Goal: Task Accomplishment & Management: Complete application form

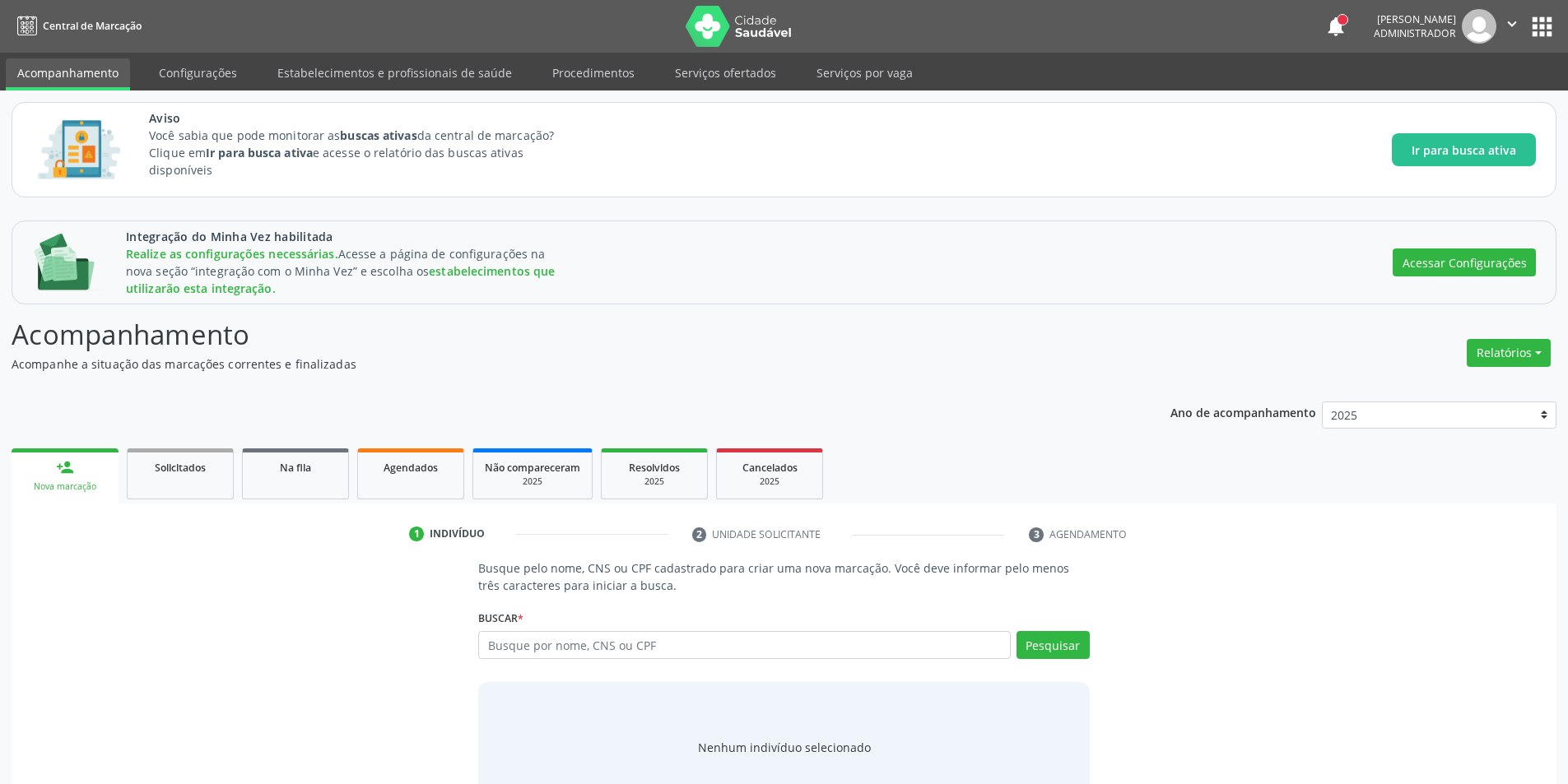
scroll to position [52, 0]
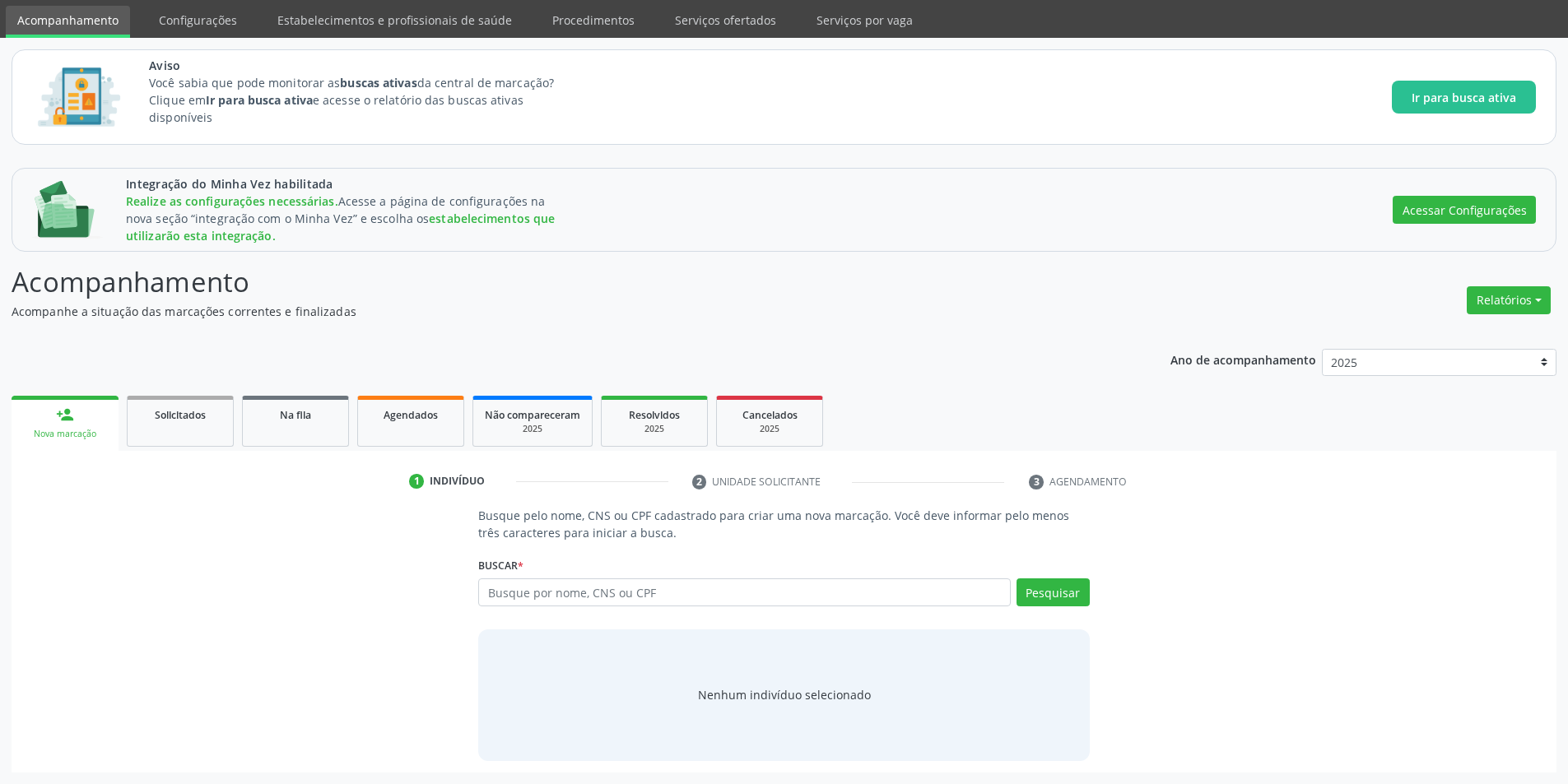
click at [781, 589] on input "text" at bounding box center [744, 592] width 532 height 28
type input "maria"
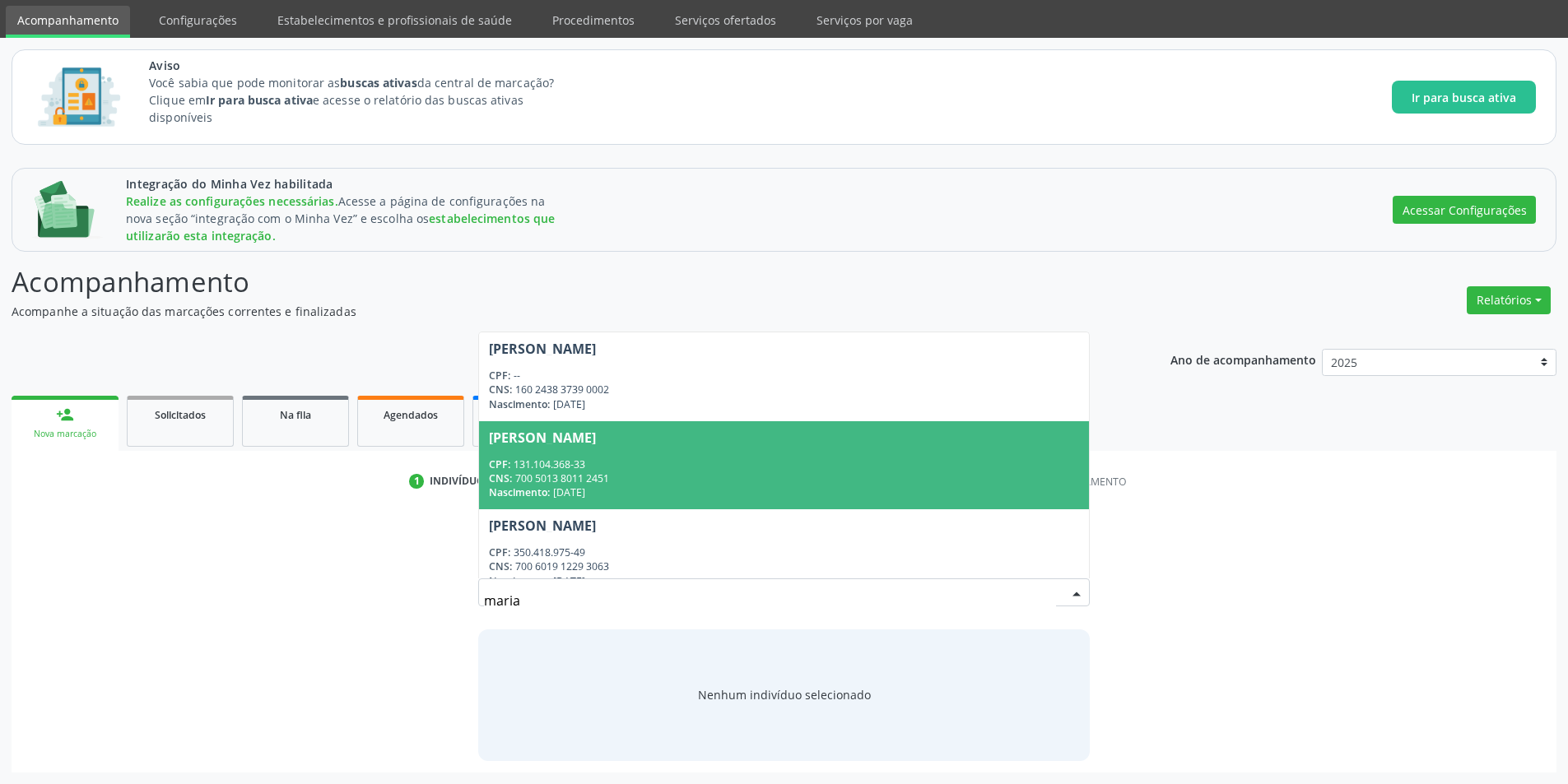
click at [760, 455] on span "[PERSON_NAME] CPF: 131.104.368-33 CNS: 700 5013 8011 2451 Nascimento: [DATE]" at bounding box center [783, 465] width 609 height 88
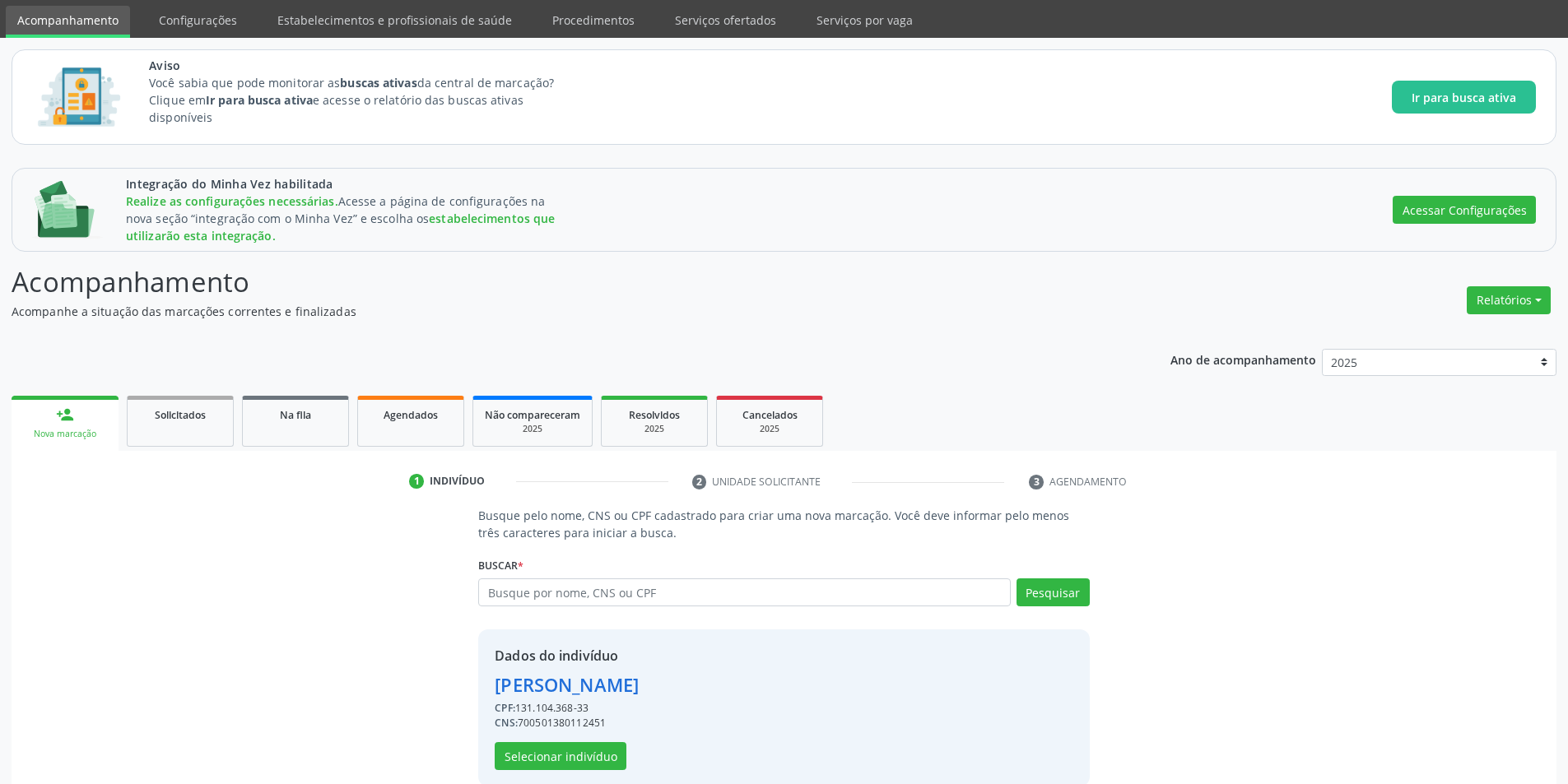
scroll to position [79, 0]
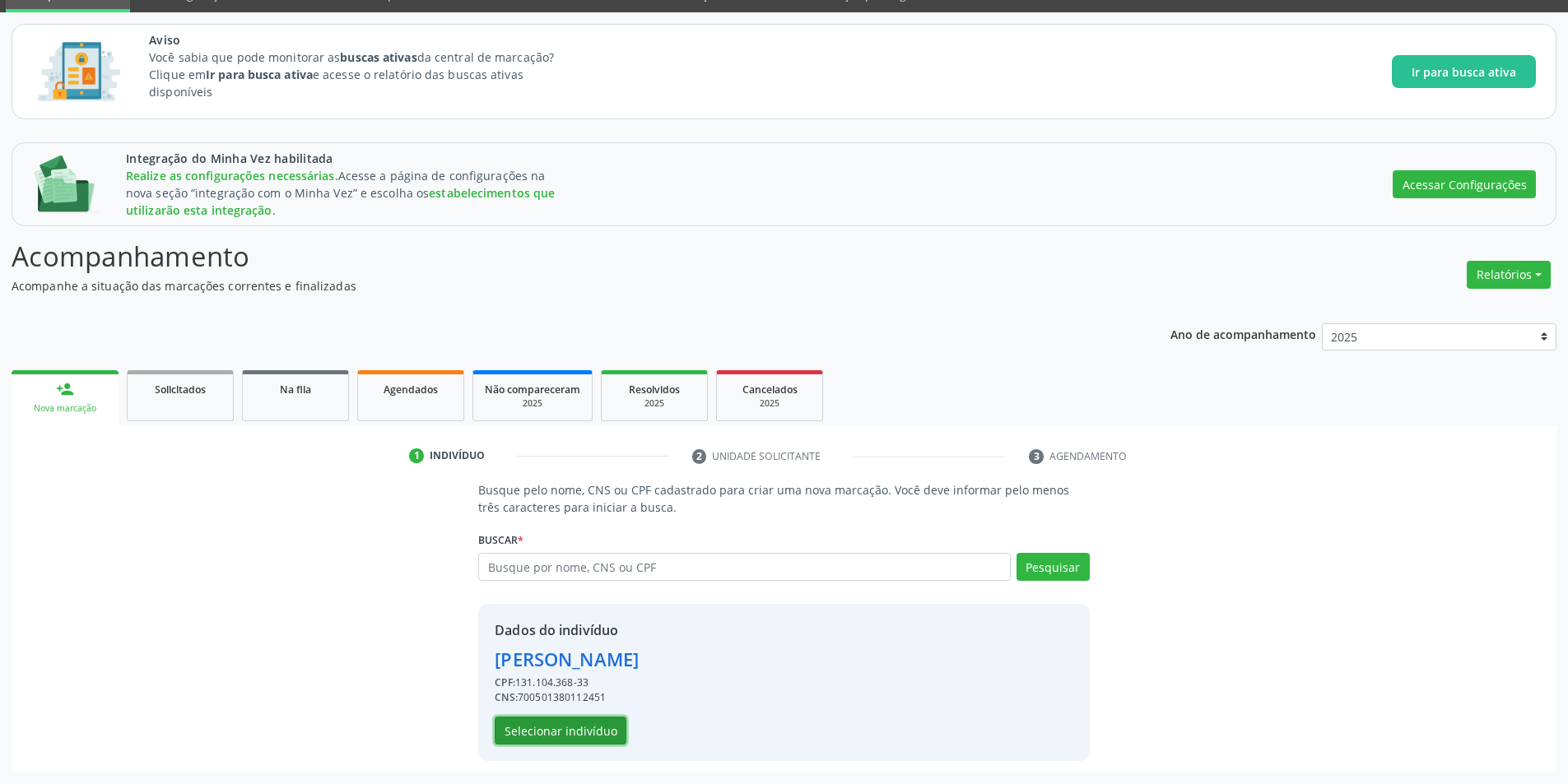
click at [608, 735] on button "Selecionar indivíduo" at bounding box center [560, 730] width 132 height 28
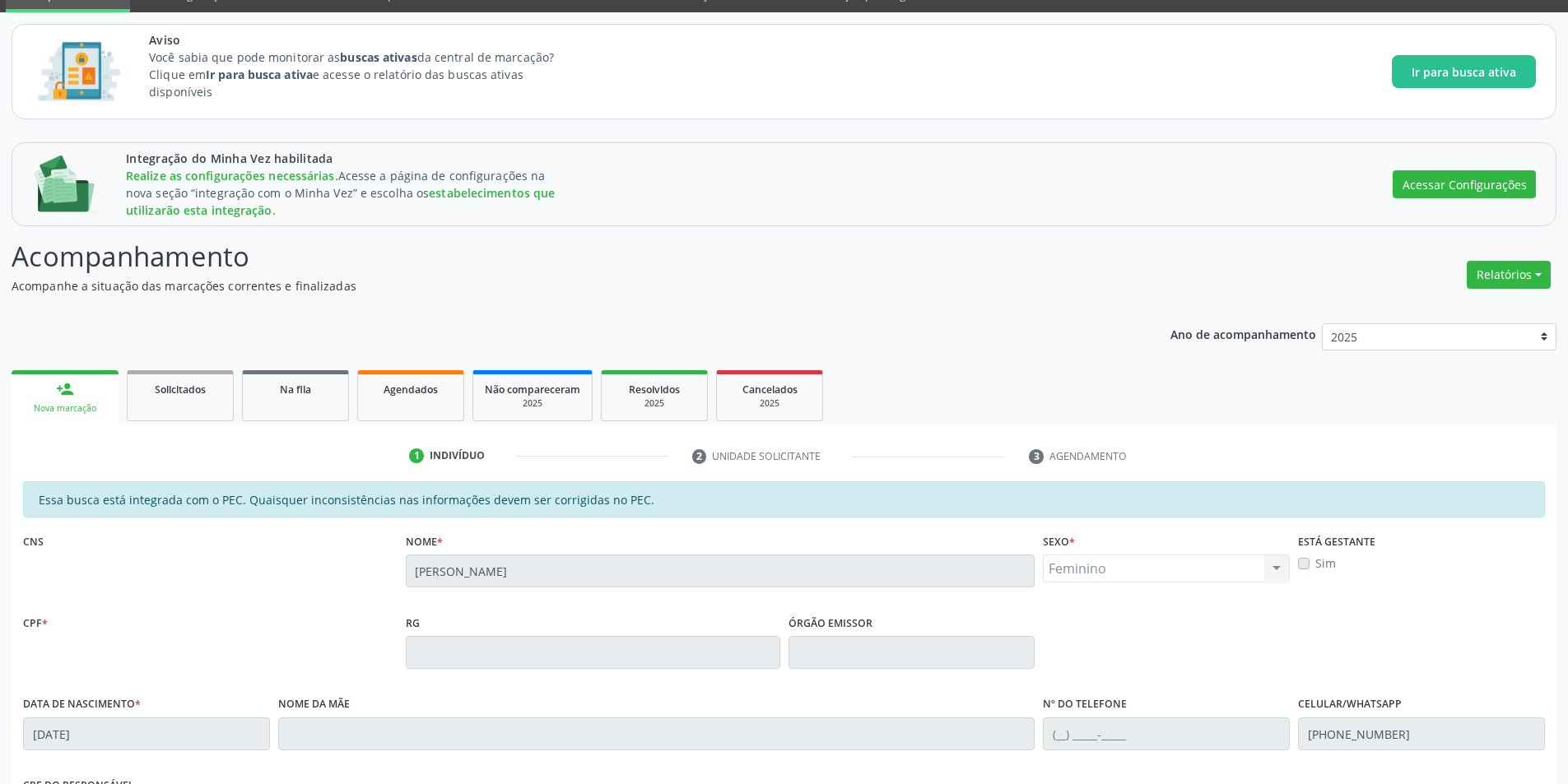
scroll to position [358, 0]
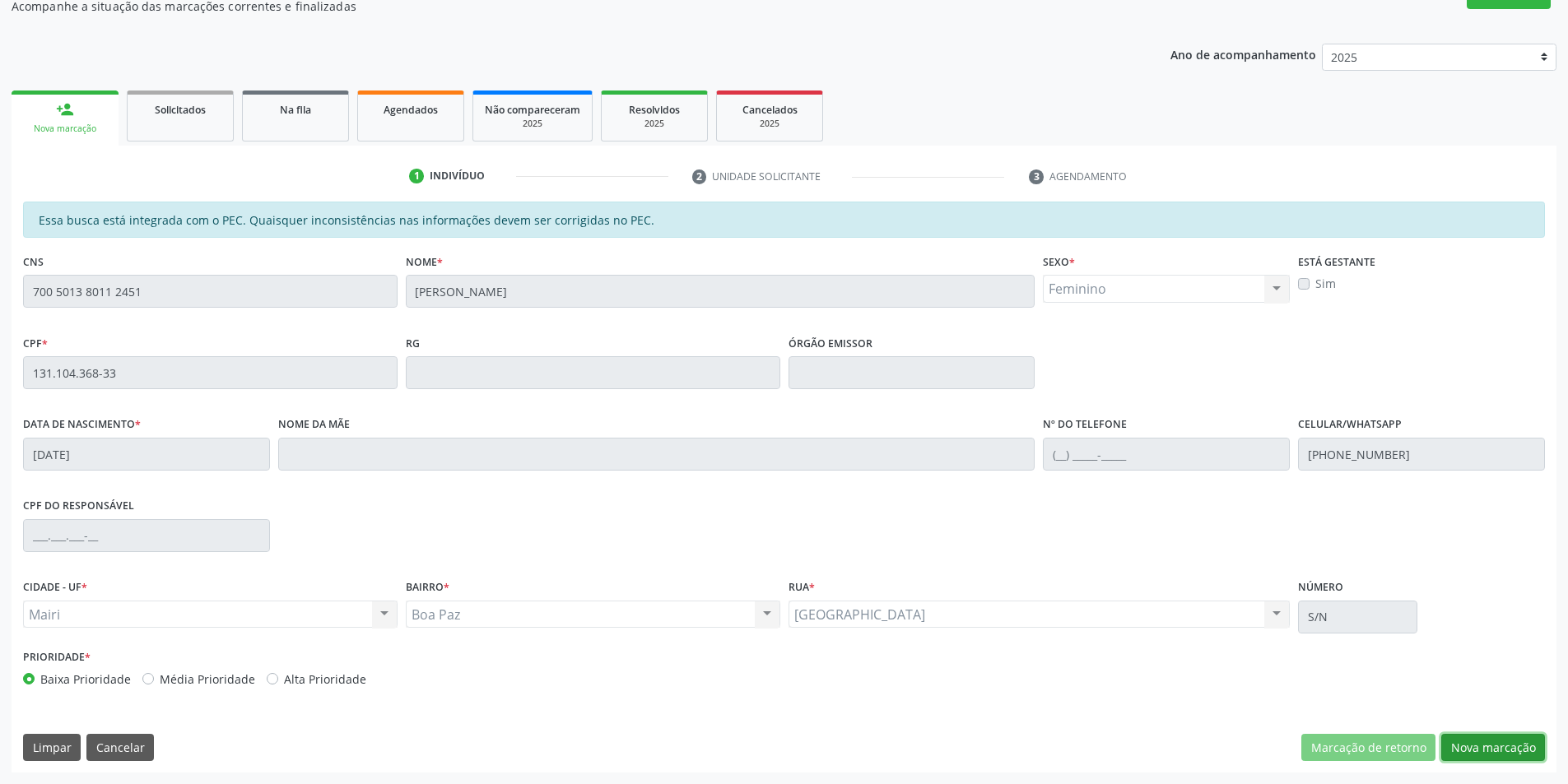
click at [1488, 746] on button "Nova marcação" at bounding box center [1492, 747] width 104 height 28
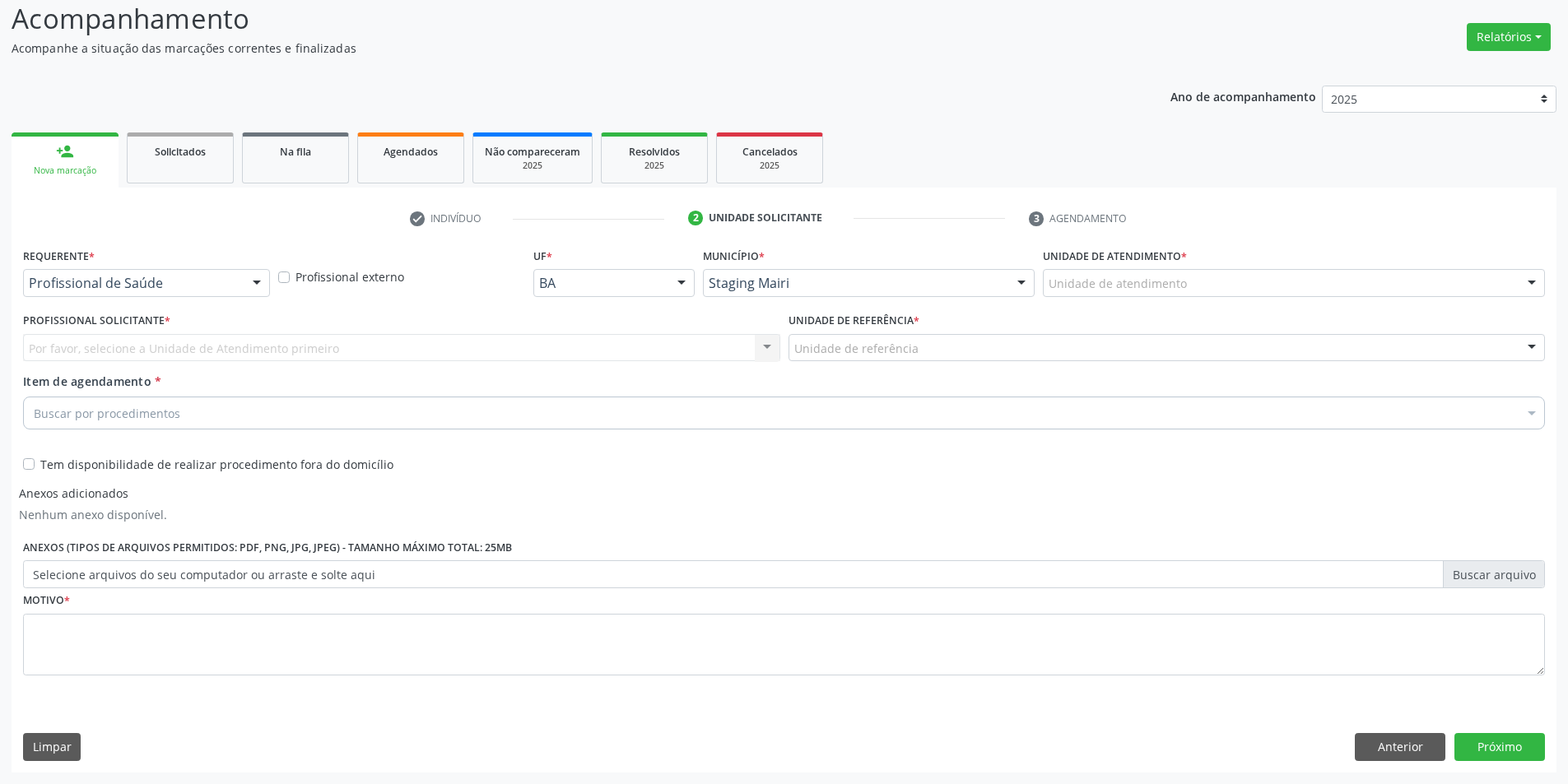
click at [216, 270] on div "Profissional de Saúde" at bounding box center [147, 282] width 247 height 28
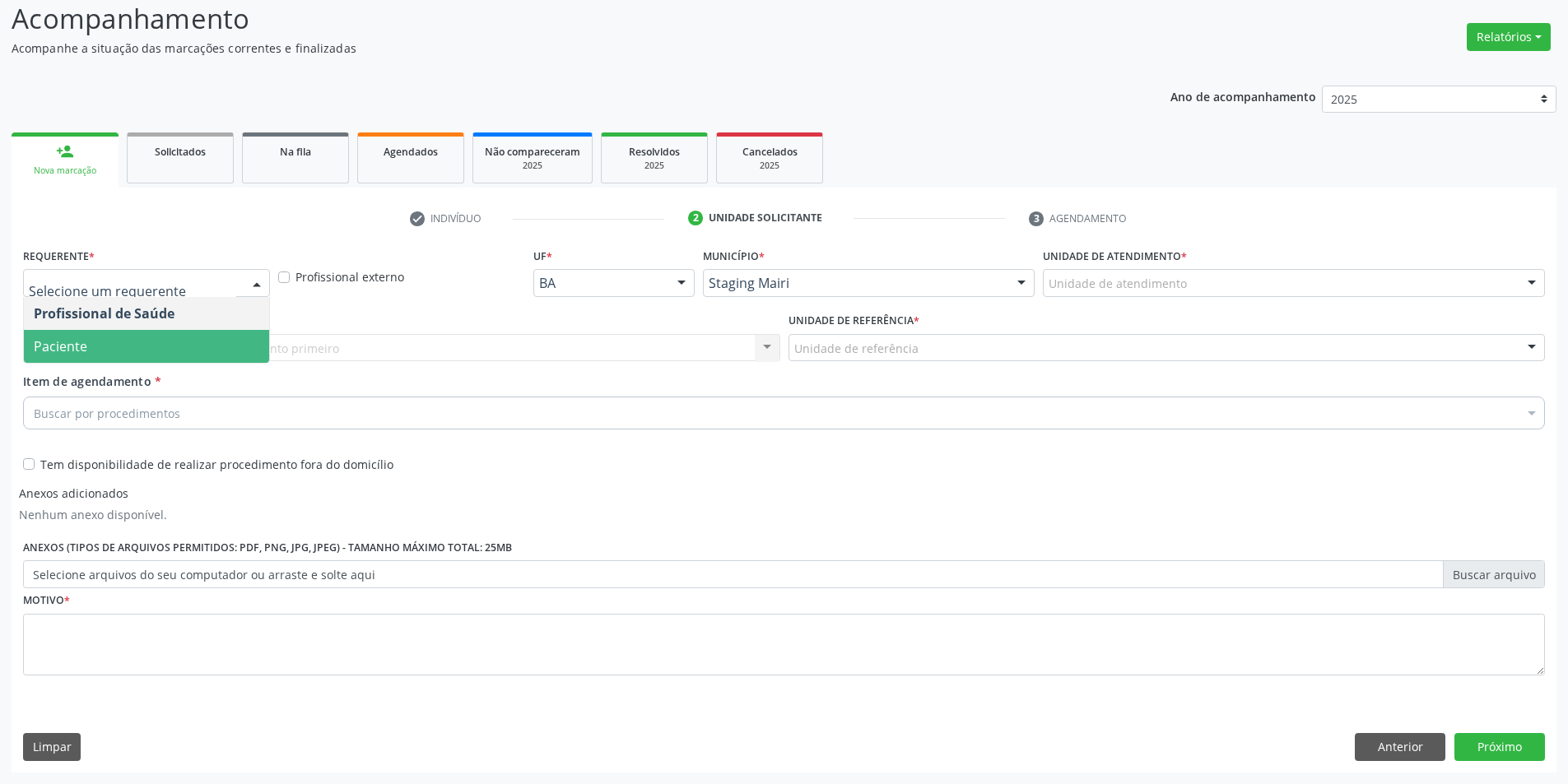
click at [186, 346] on span "Paciente" at bounding box center [147, 346] width 246 height 33
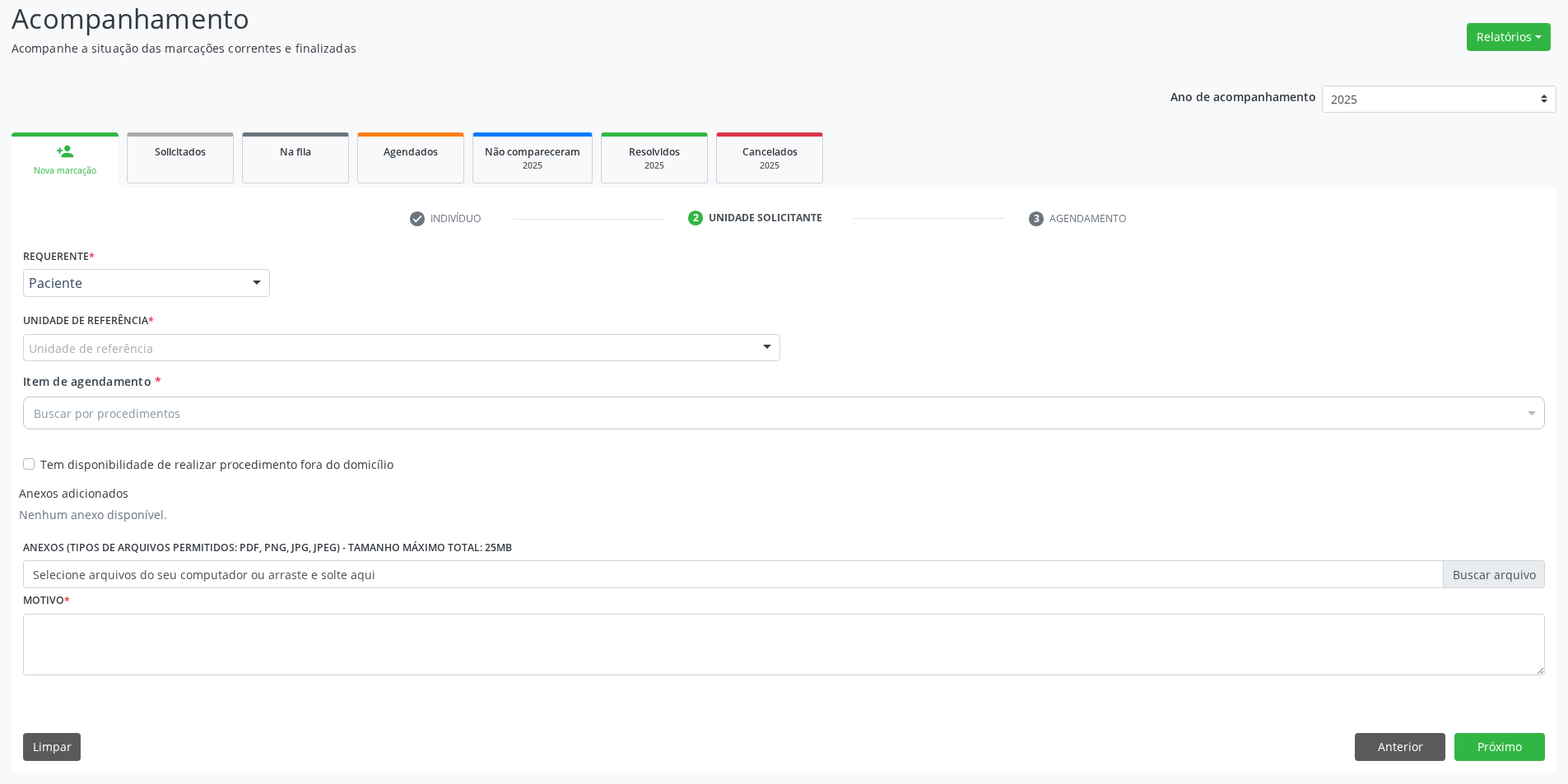
click at [200, 352] on div "Unidade de referência" at bounding box center [402, 347] width 757 height 28
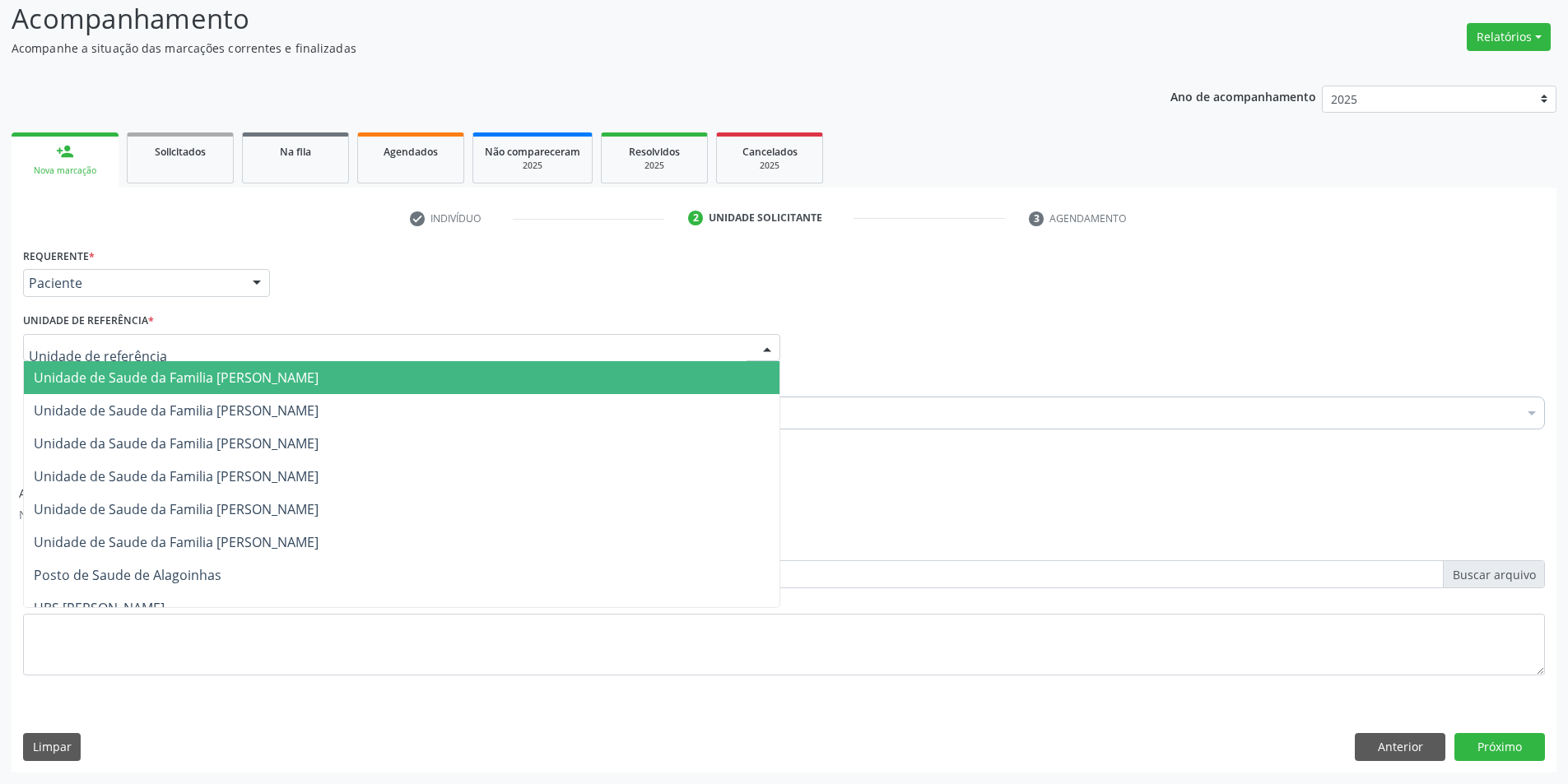
click at [187, 385] on span "Unidade de Saude da Familia [PERSON_NAME]" at bounding box center [176, 377] width 284 height 18
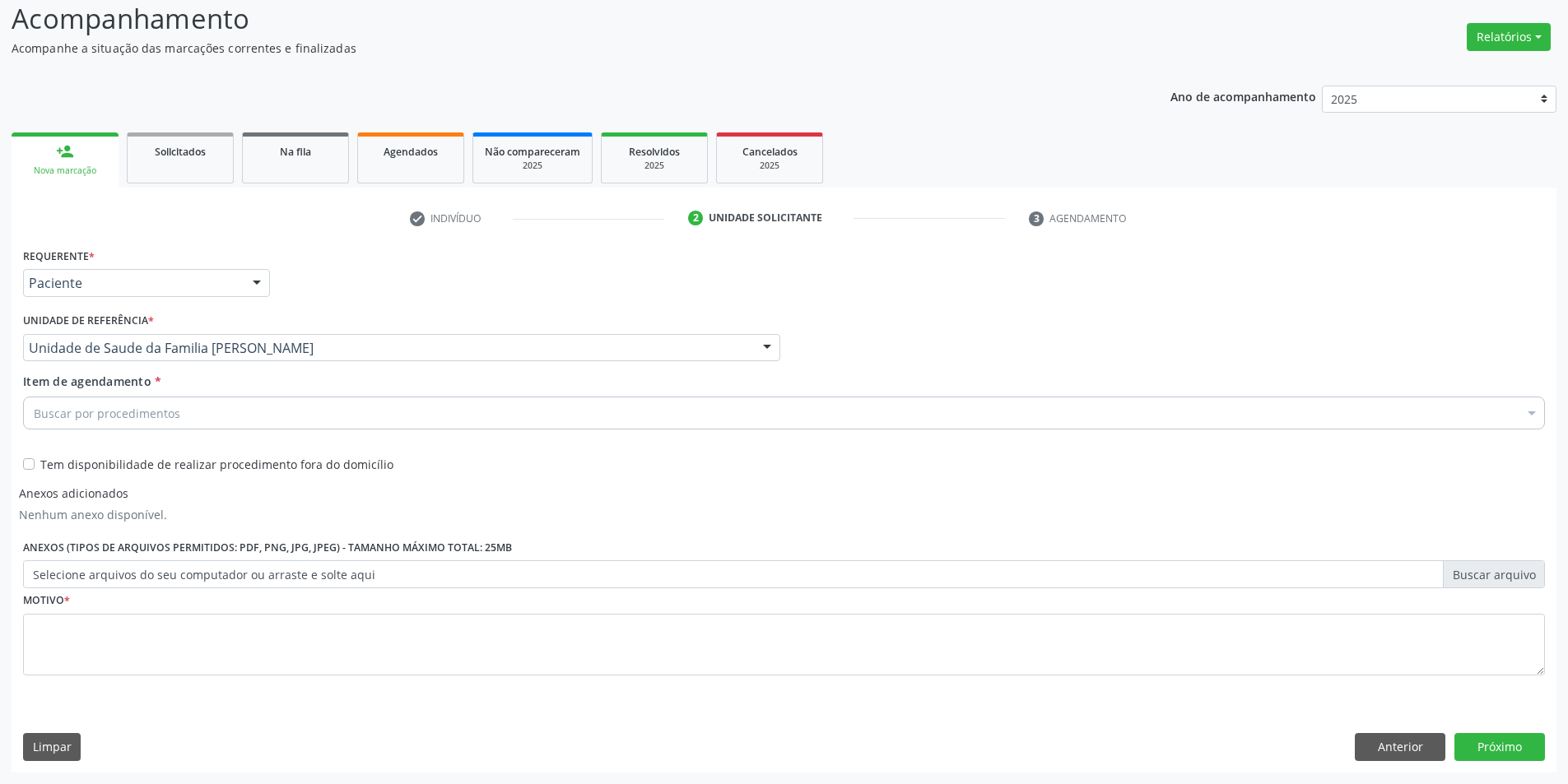
click at [197, 410] on div "Buscar por procedimentos" at bounding box center [784, 413] width 1521 height 33
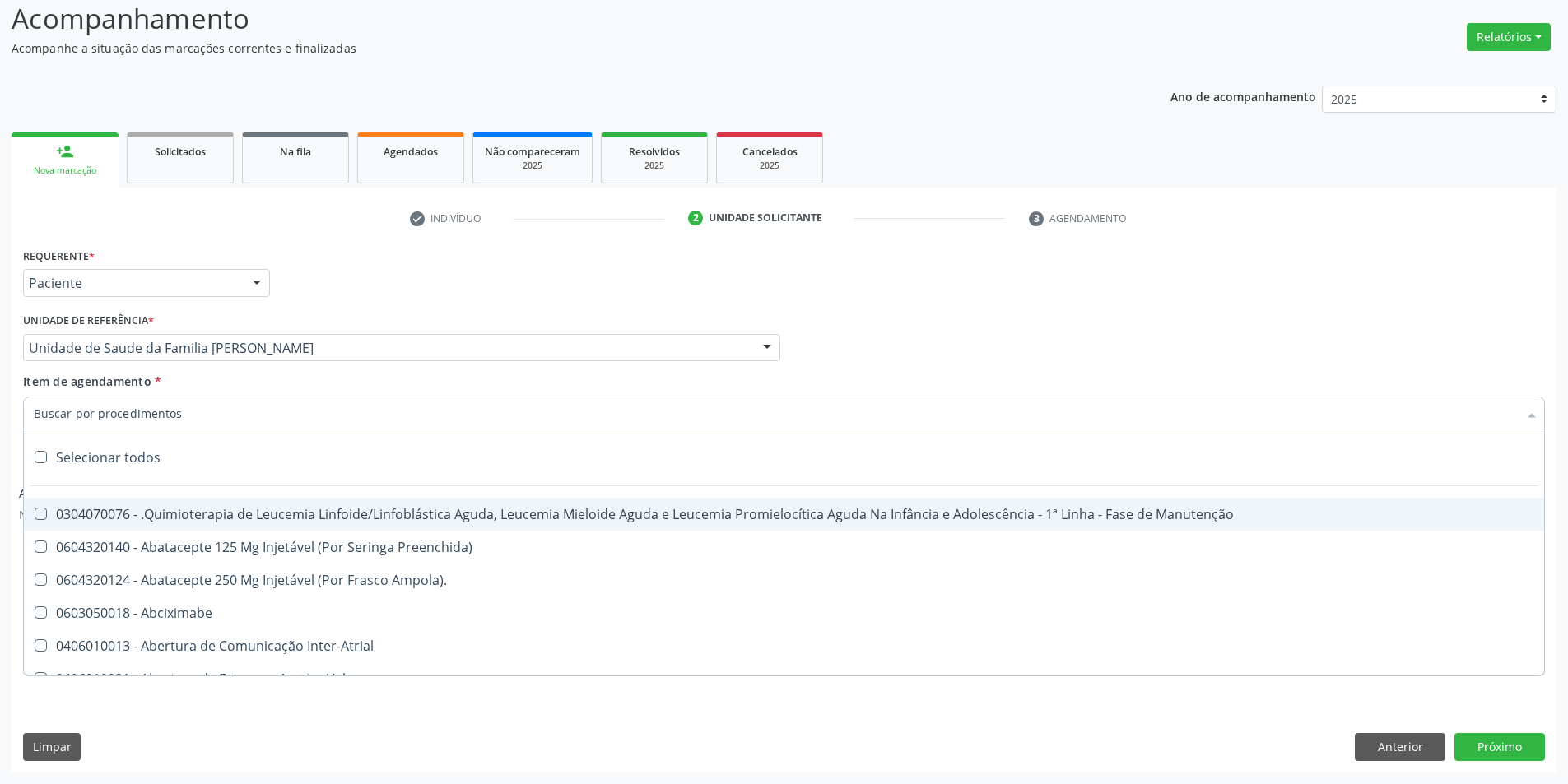
click at [181, 507] on div "0304070076 - .Quimioterapia de Leucemia Linfoide/Linfoblástica Aguda, Leucemia …" at bounding box center [784, 514] width 1500 height 14
checkbox Manutenção "true"
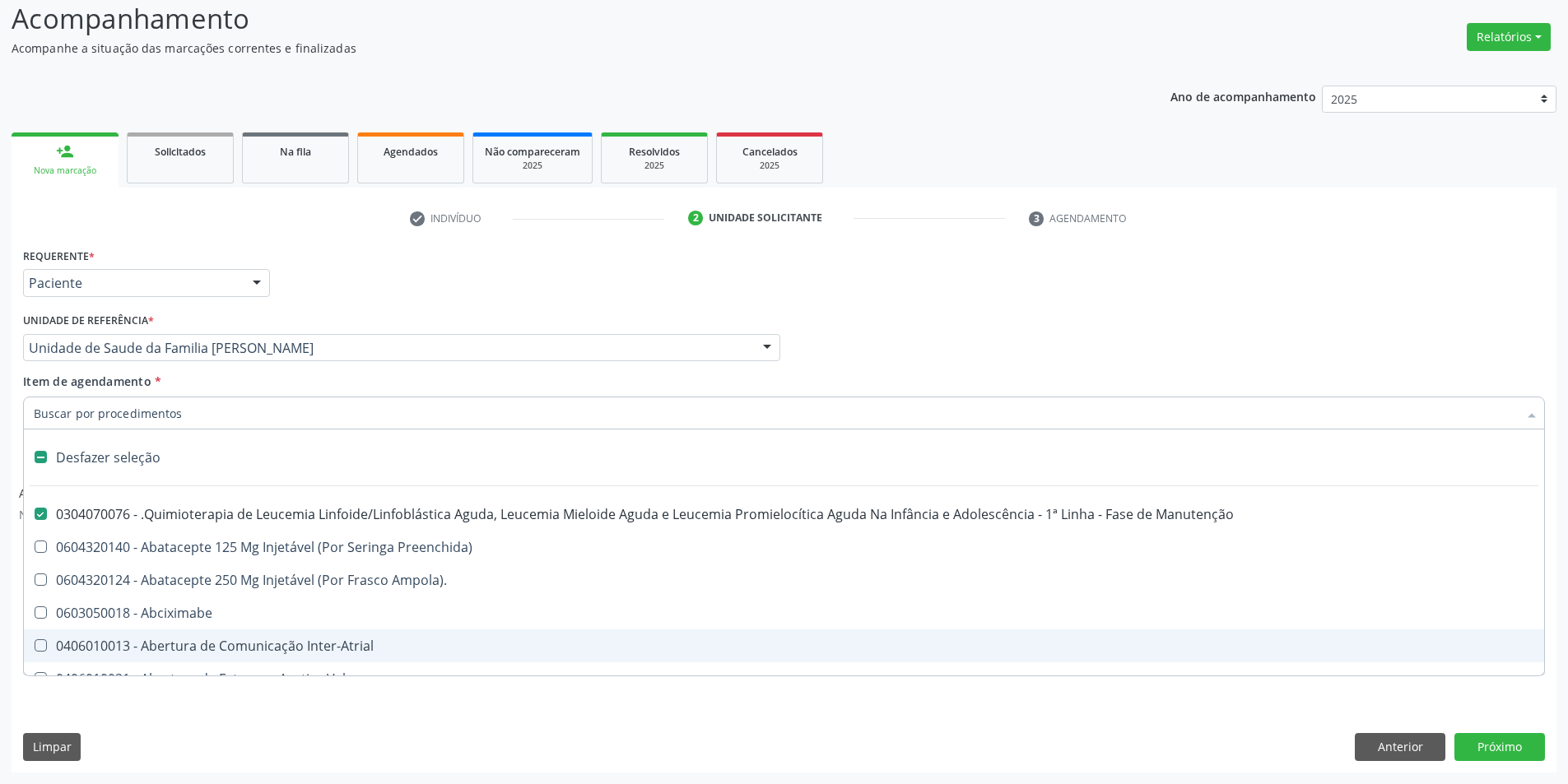
click at [246, 601] on span "0603050018 - Abciximabe" at bounding box center [784, 613] width 1520 height 33
checkbox Abciximabe "true"
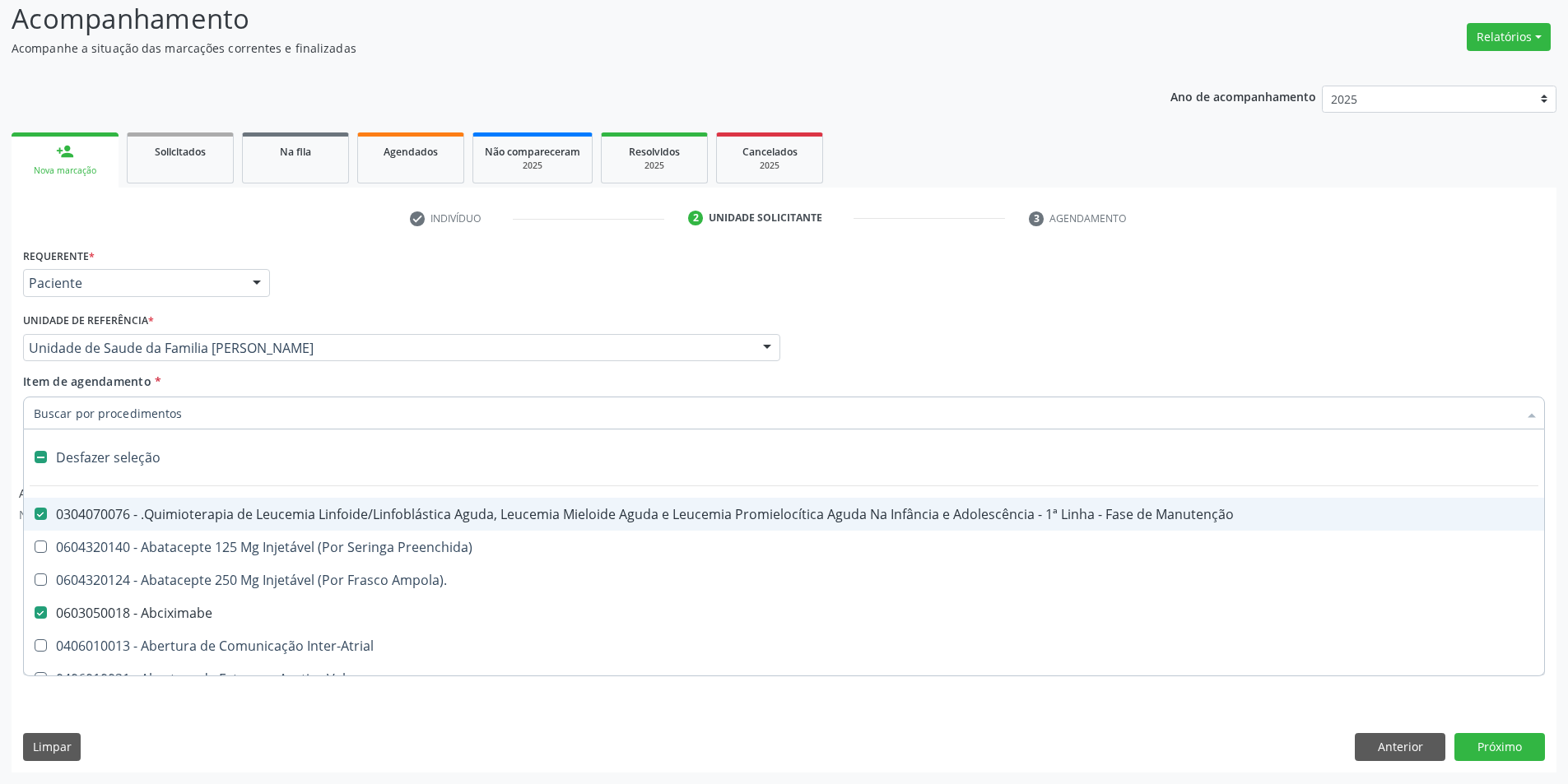
click at [446, 381] on div "Item de agendamento * Desfazer seleção 0304070076 - .Quimioterapia de Leucemia …" at bounding box center [784, 398] width 1521 height 51
checkbox Preenchida\) "true"
checkbox Ampola\)\ "true"
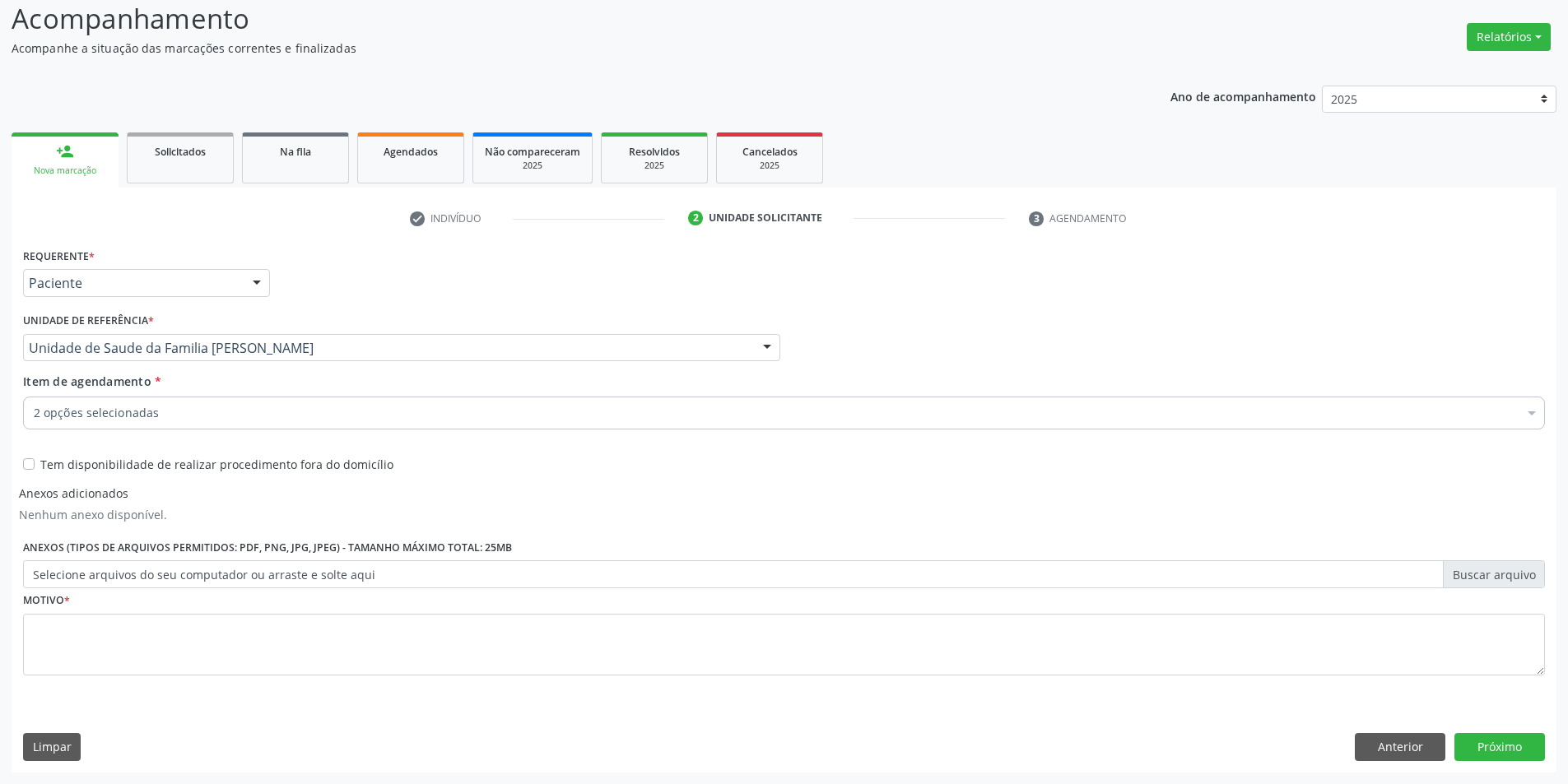
click at [152, 568] on label "Selecione arquivos do seu computador ou arraste e solte aqui" at bounding box center [784, 573] width 1521 height 28
click at [152, 568] on input "Selecione arquivos do seu computador ou arraste e solte aqui" at bounding box center [784, 573] width 1521 height 28
type input "C:\fakepath\escritorio2.png"
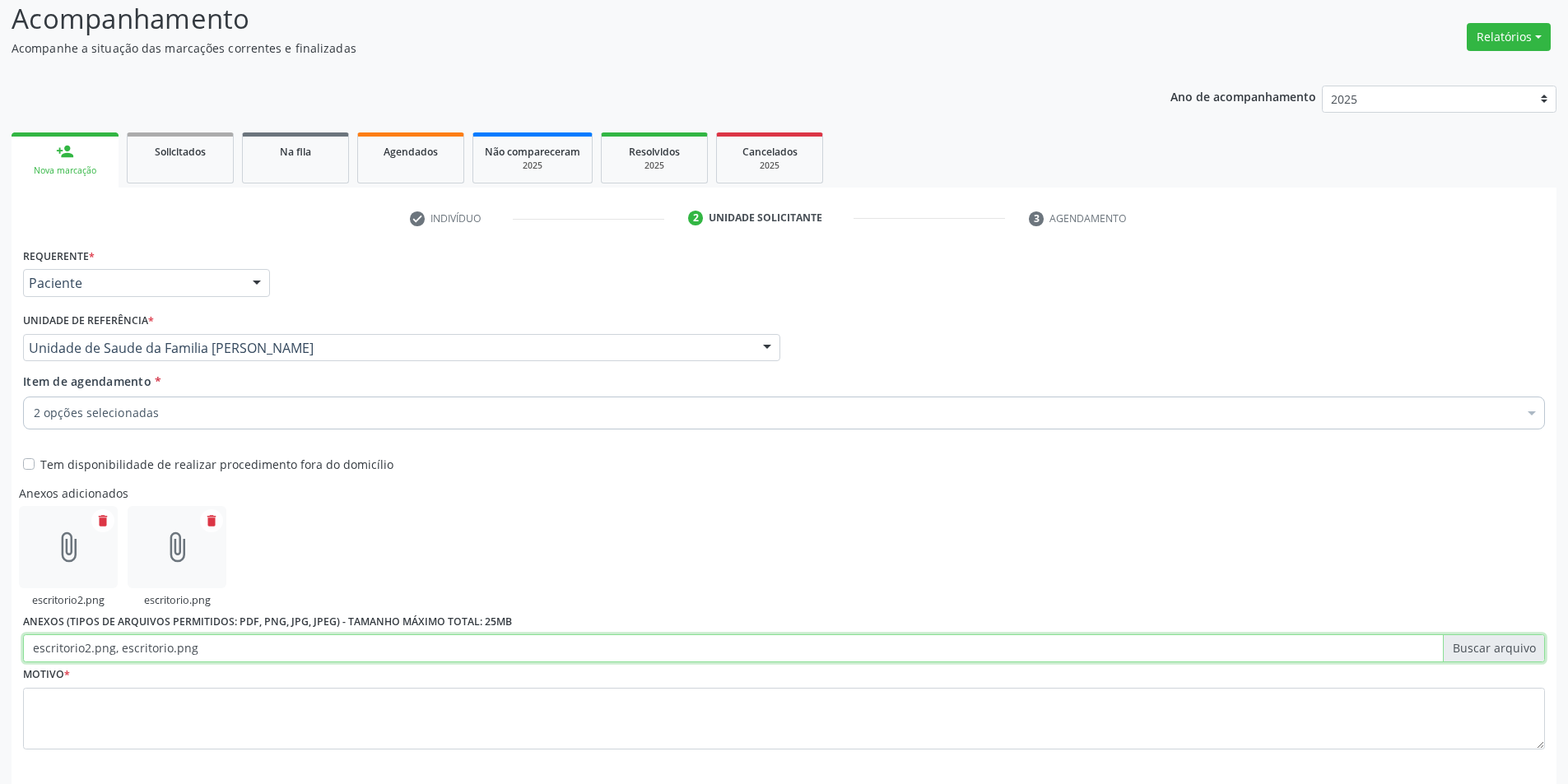
scroll to position [390, 0]
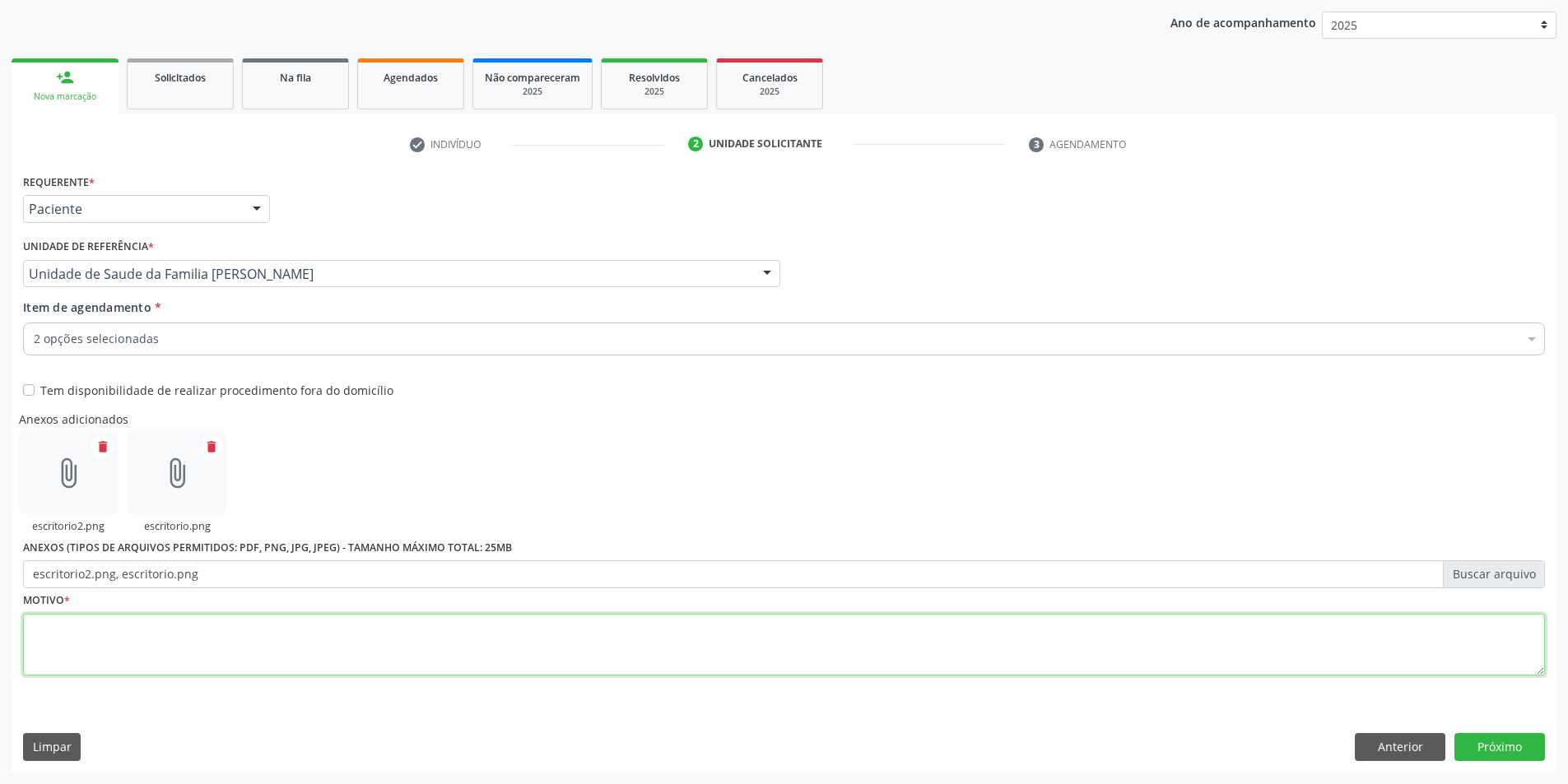
click at [865, 629] on textarea at bounding box center [784, 644] width 1521 height 62
type textarea "sss"
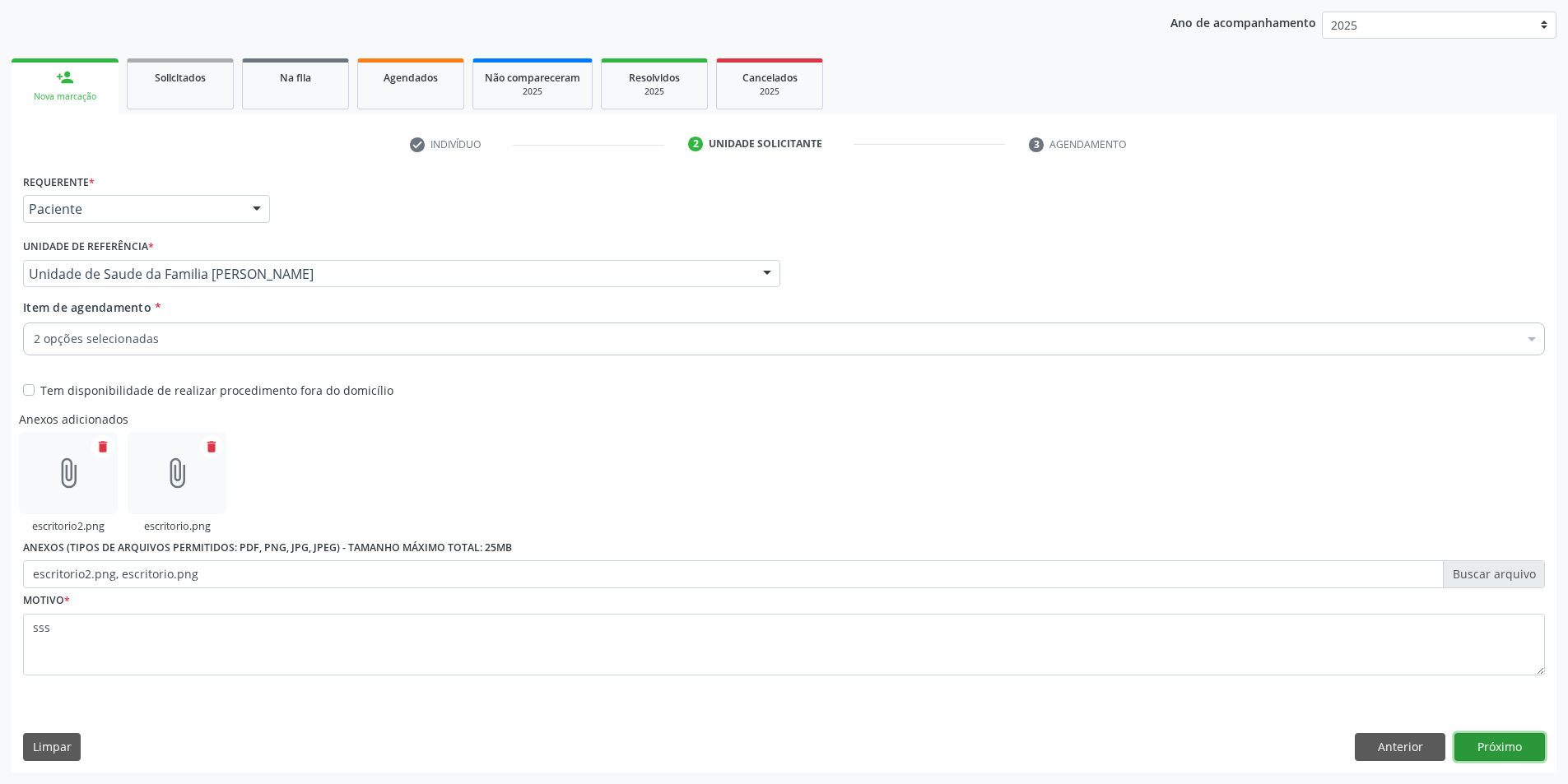
click at [1497, 753] on button "Próximo" at bounding box center [1499, 746] width 90 height 28
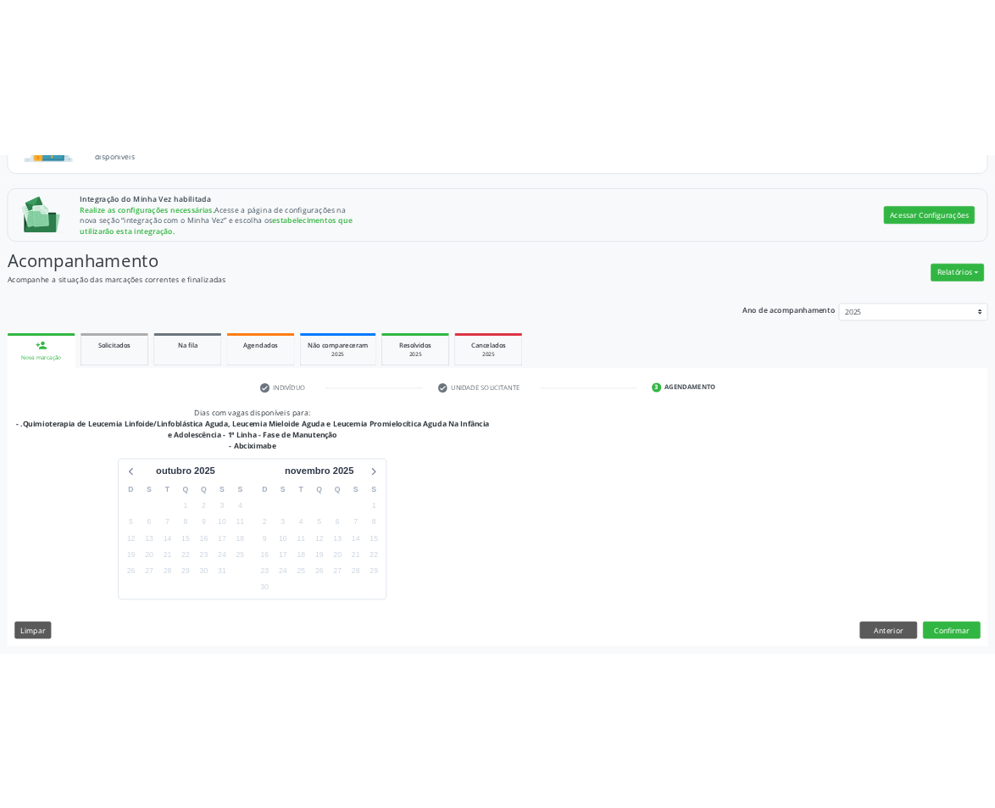
scroll to position [224, 0]
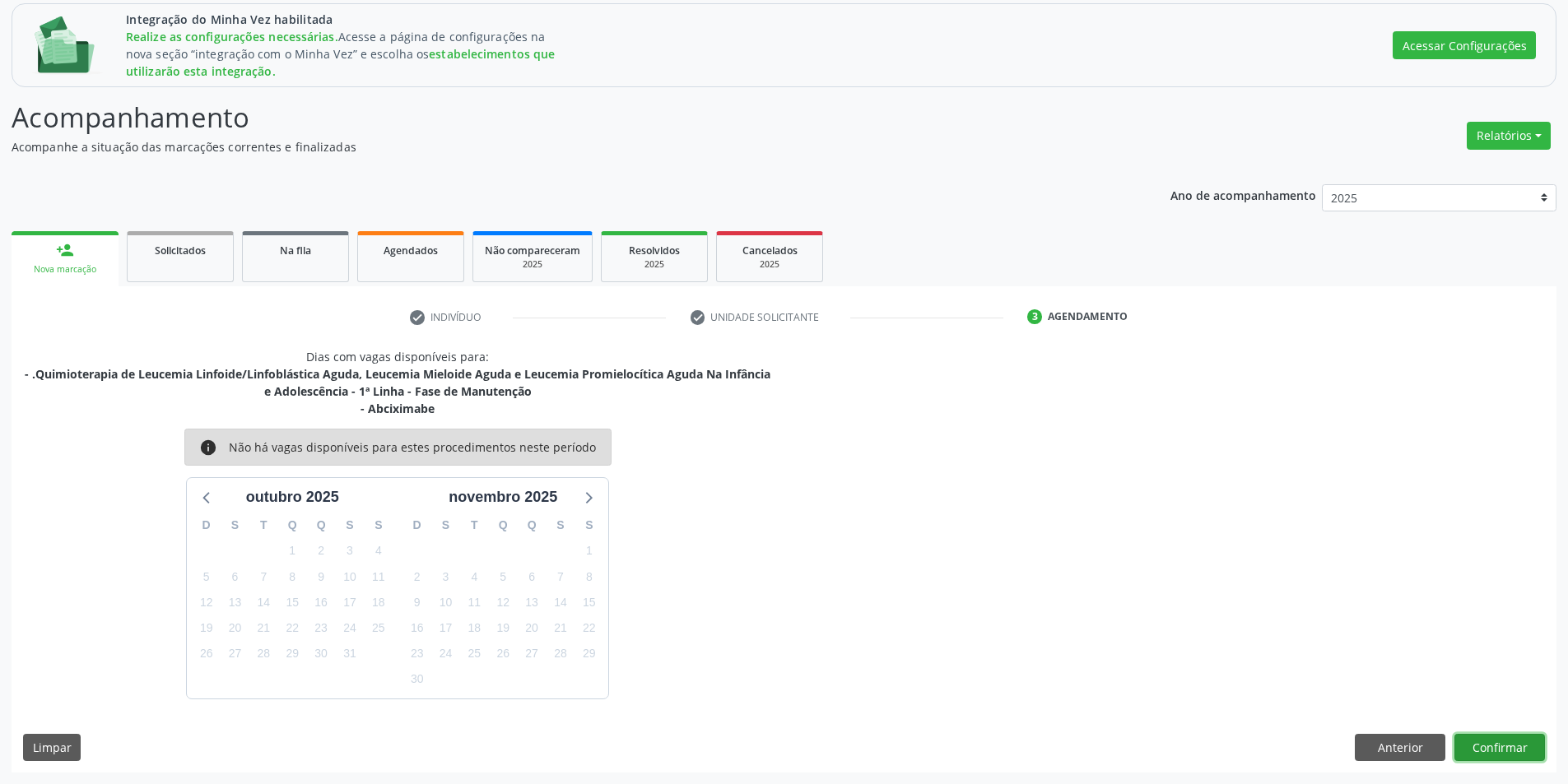
click at [1478, 745] on button "Confirmar" at bounding box center [1499, 747] width 90 height 28
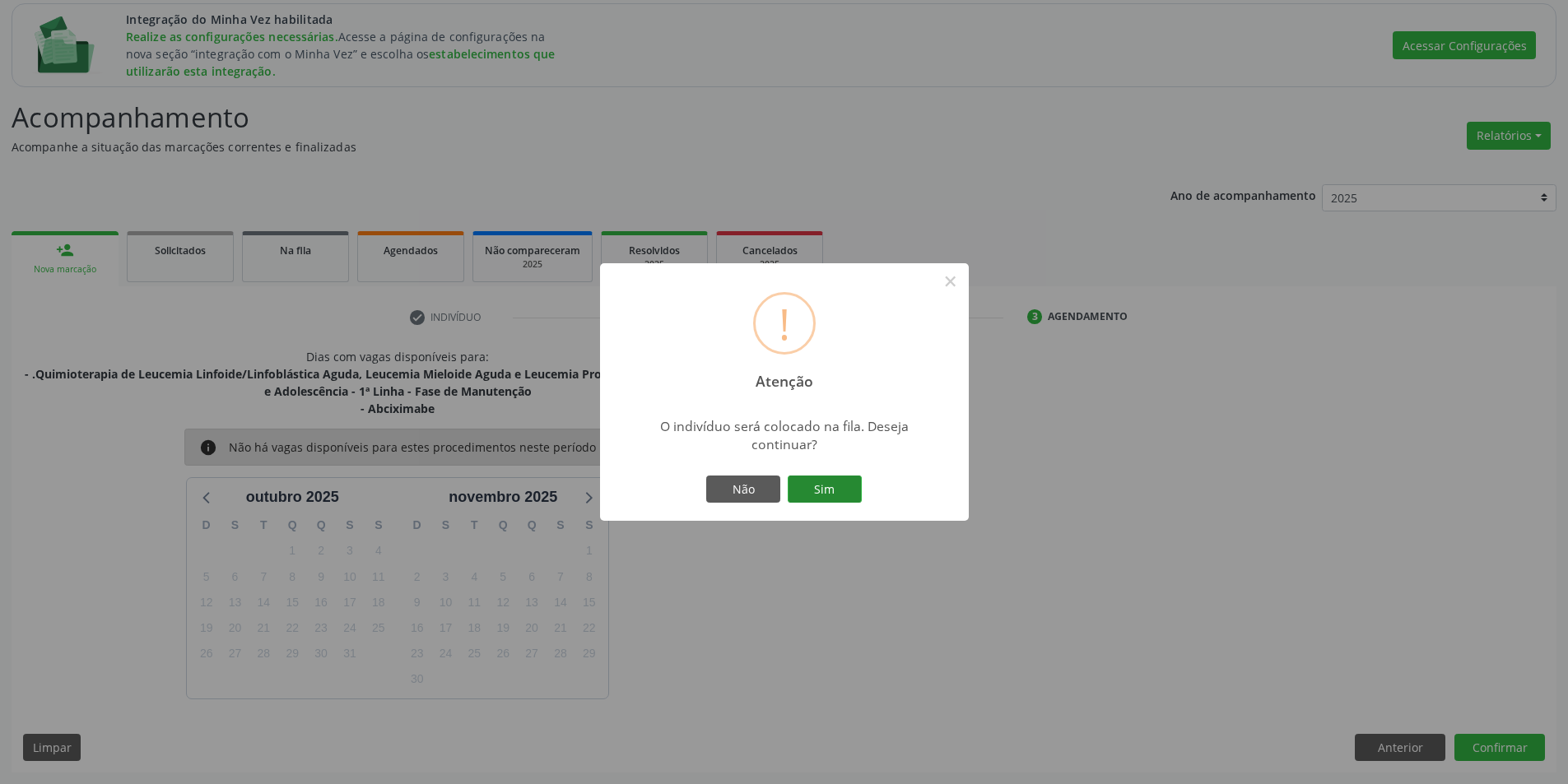
click at [789, 484] on button "Sim" at bounding box center [824, 489] width 74 height 28
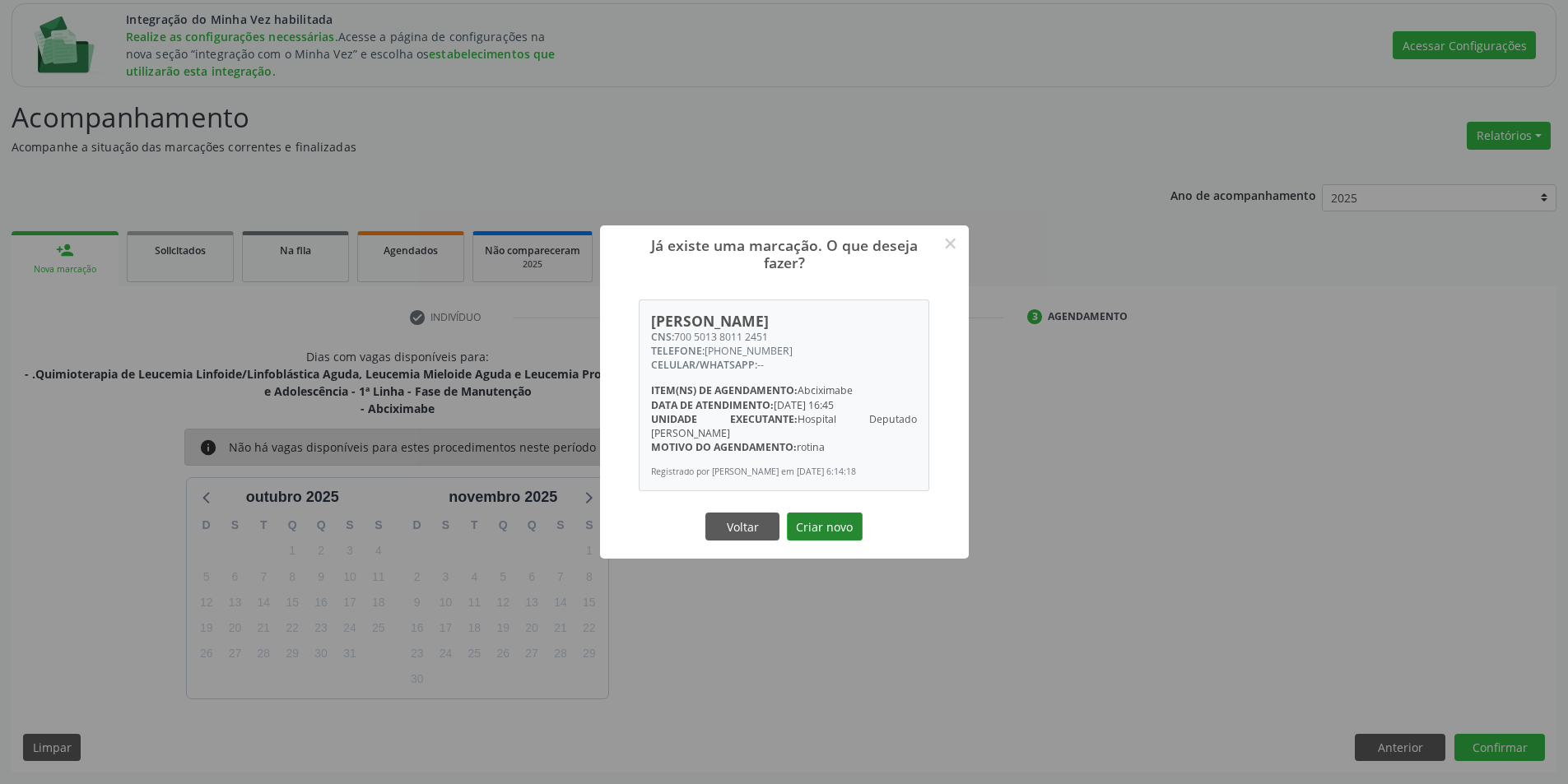
click at [848, 534] on button "Criar novo" at bounding box center [824, 526] width 76 height 28
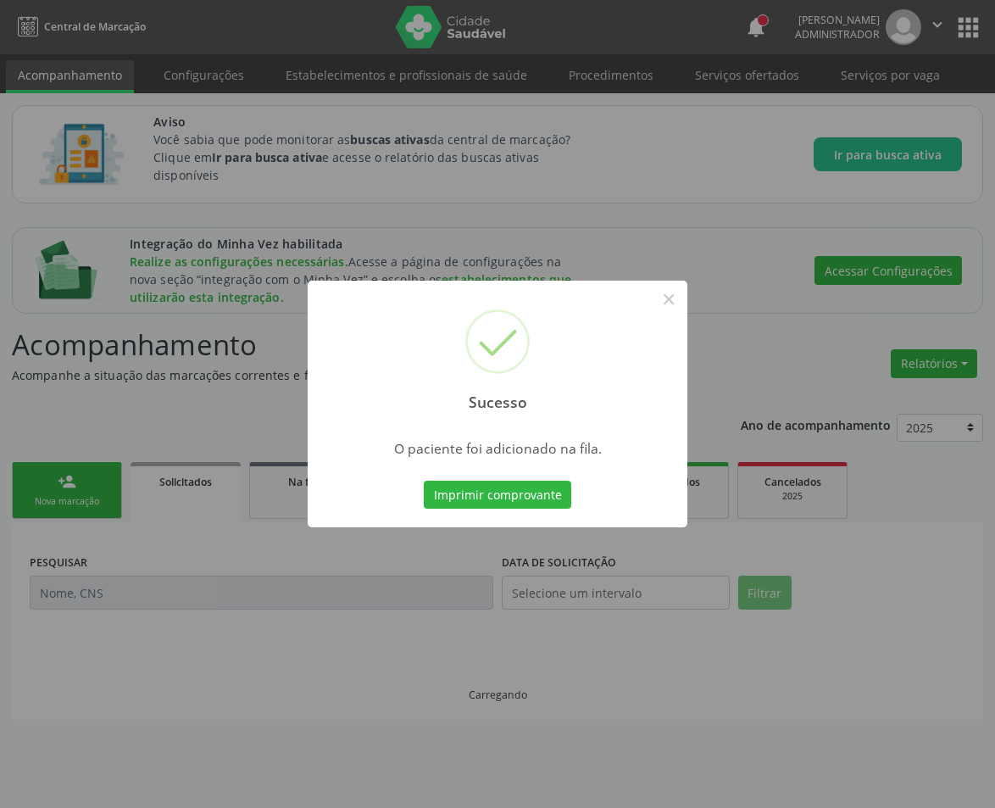
scroll to position [0, 0]
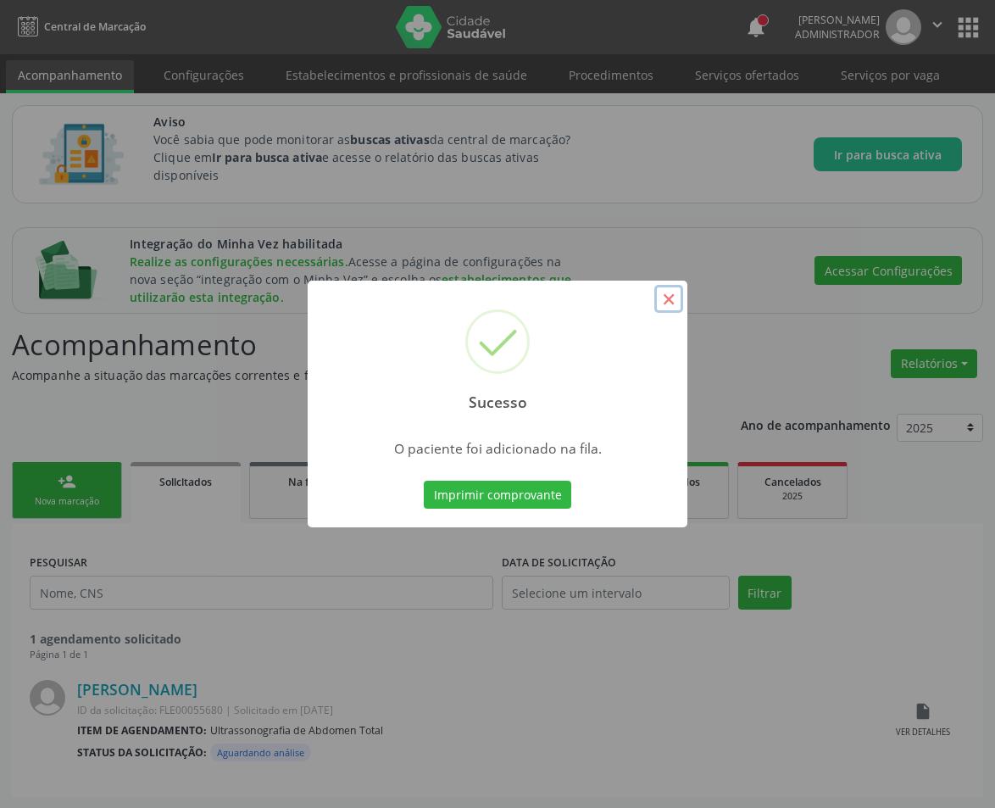
click at [660, 293] on button "×" at bounding box center [668, 299] width 29 height 29
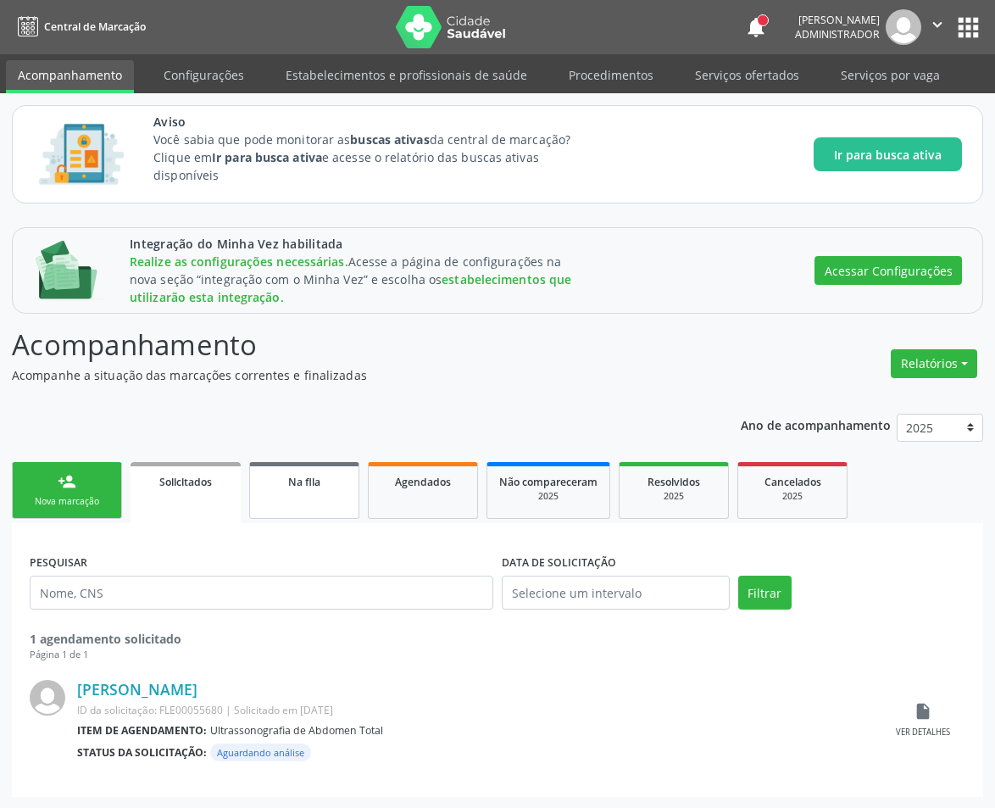
click at [293, 485] on span "Na fila" at bounding box center [304, 482] width 32 height 14
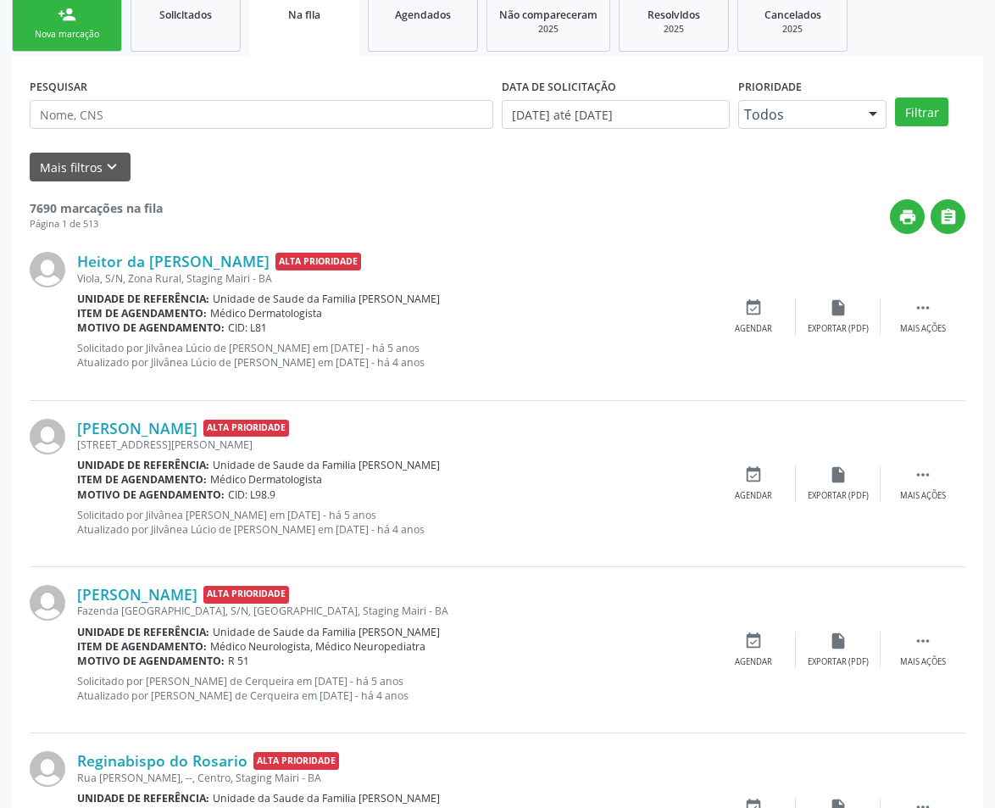
scroll to position [469, 0]
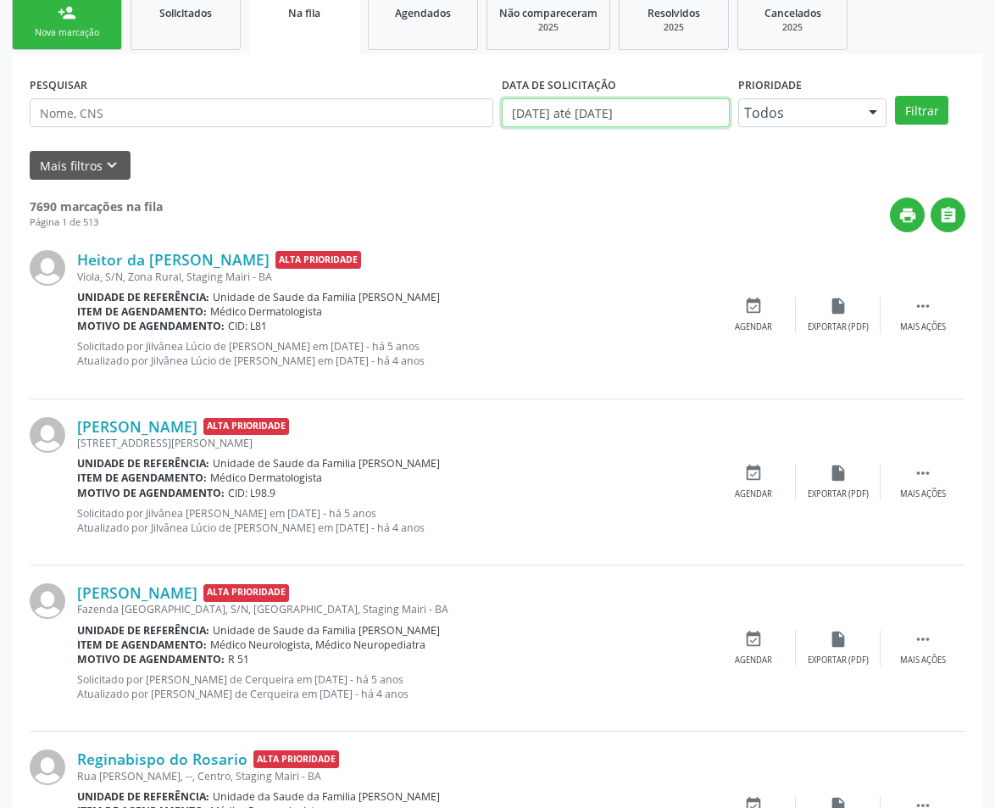
click at [620, 115] on input "[DATE] até [DATE]" at bounding box center [616, 112] width 228 height 29
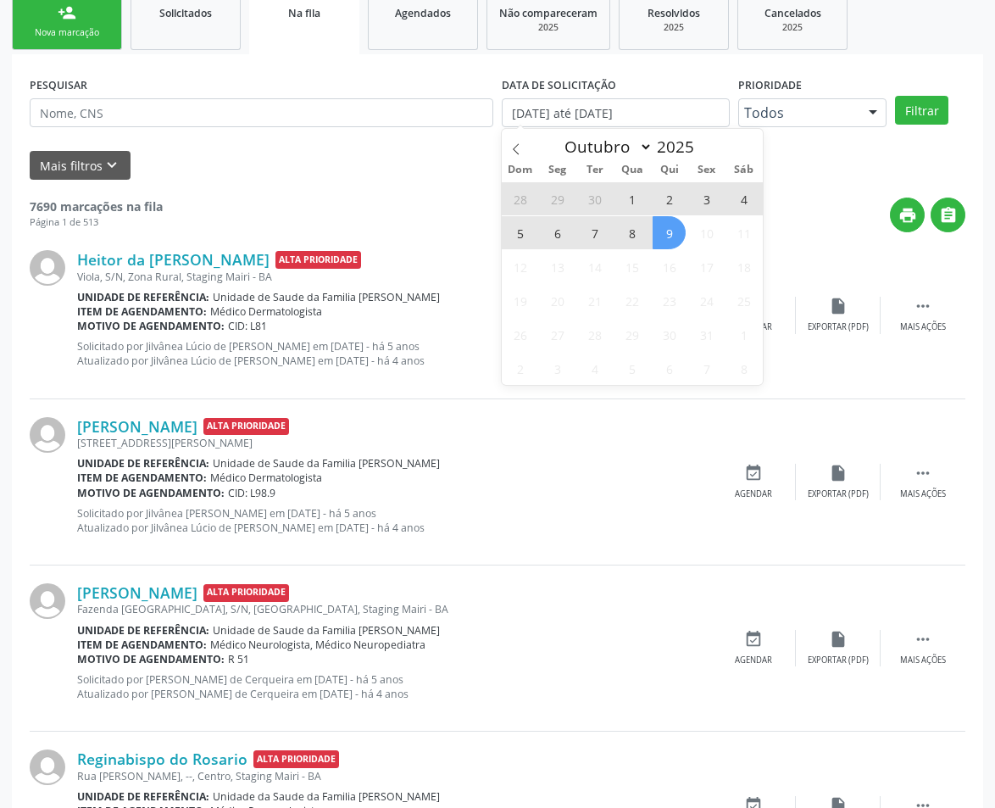
click at [670, 228] on span "9" at bounding box center [669, 232] width 33 height 33
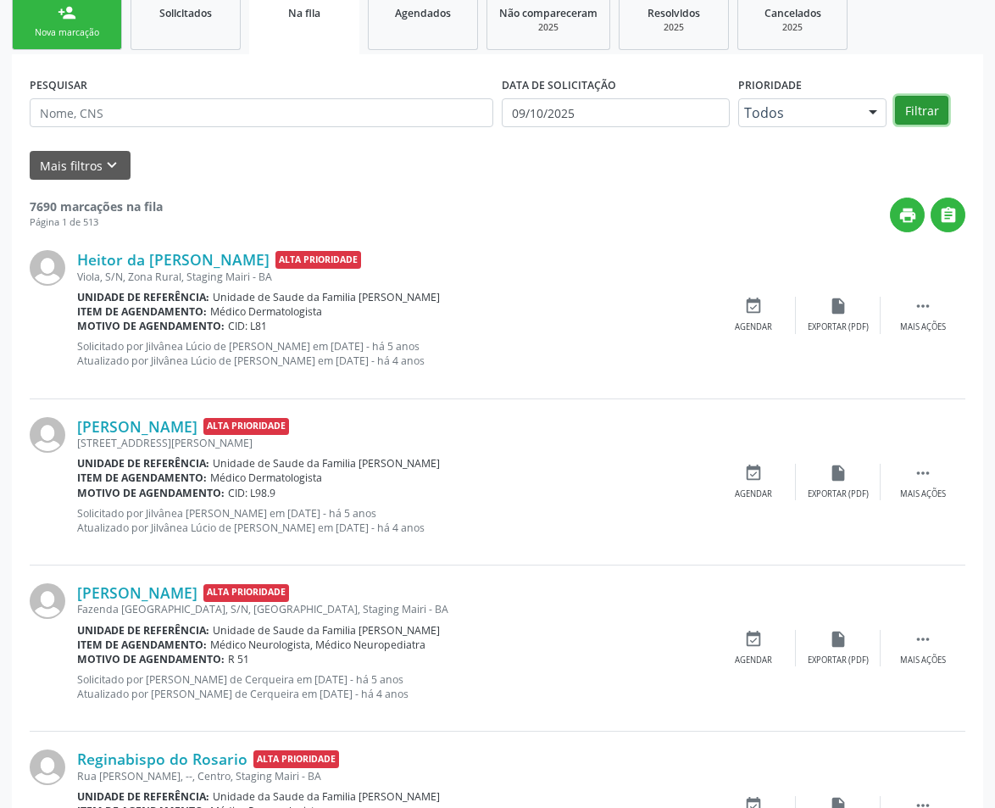
click at [926, 121] on button "Filtrar" at bounding box center [921, 110] width 53 height 29
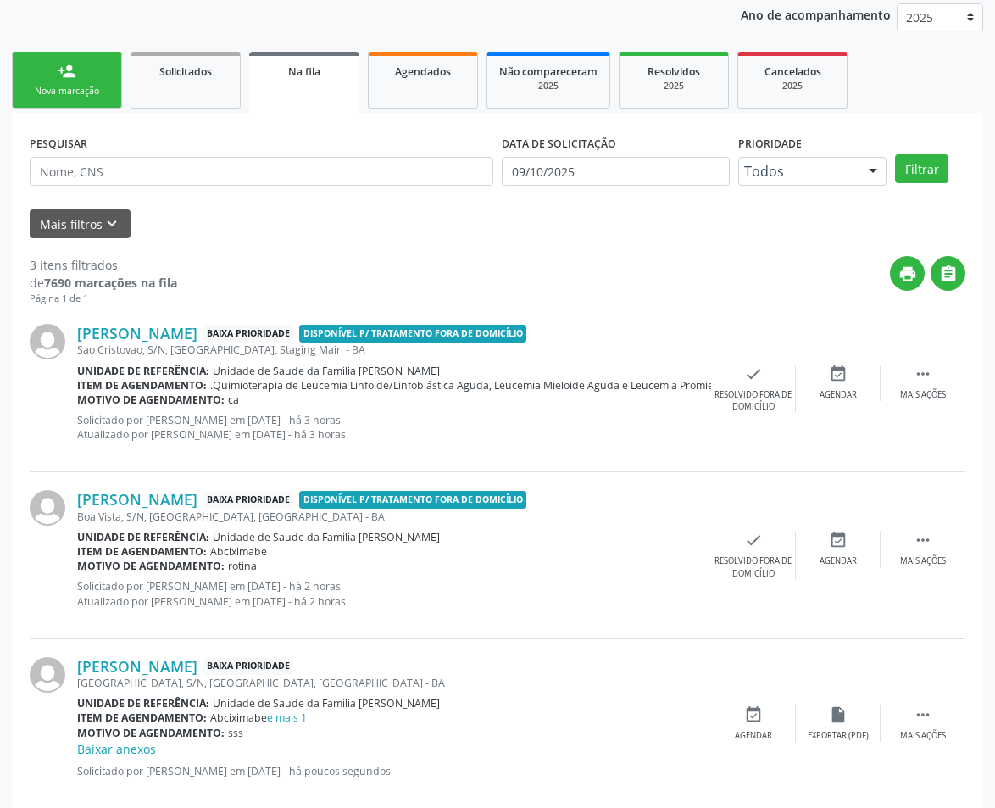
scroll to position [440, 0]
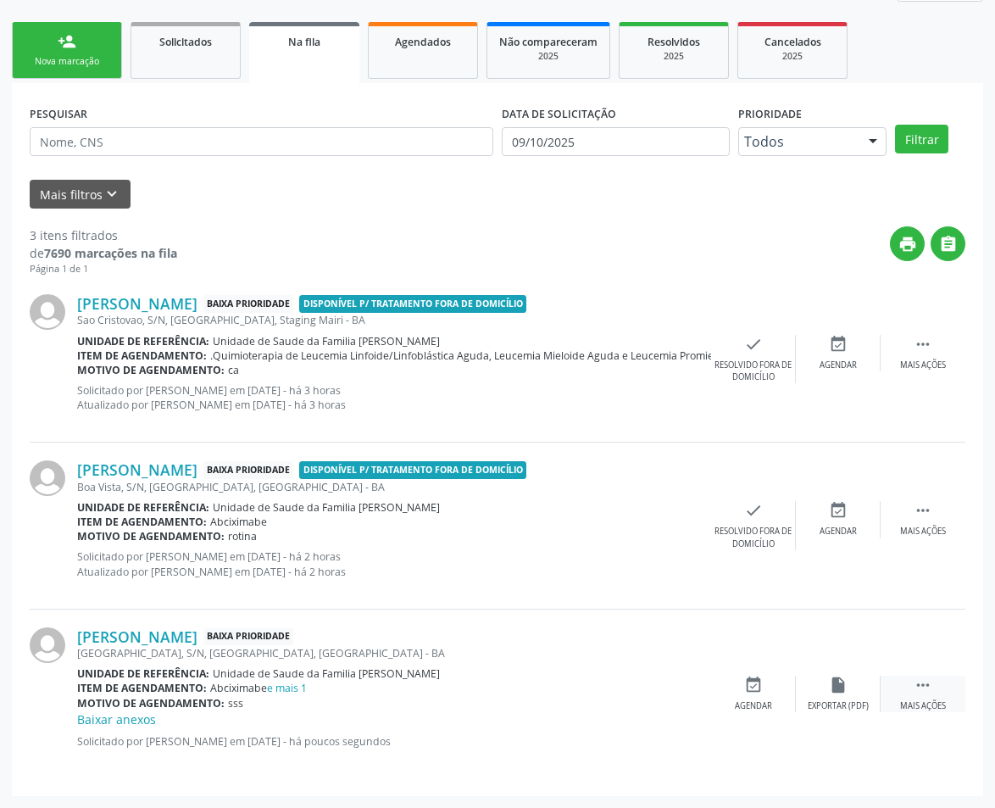
click at [926, 705] on div "Mais ações" at bounding box center [923, 706] width 46 height 12
click at [834, 686] on icon "edit" at bounding box center [838, 685] width 19 height 19
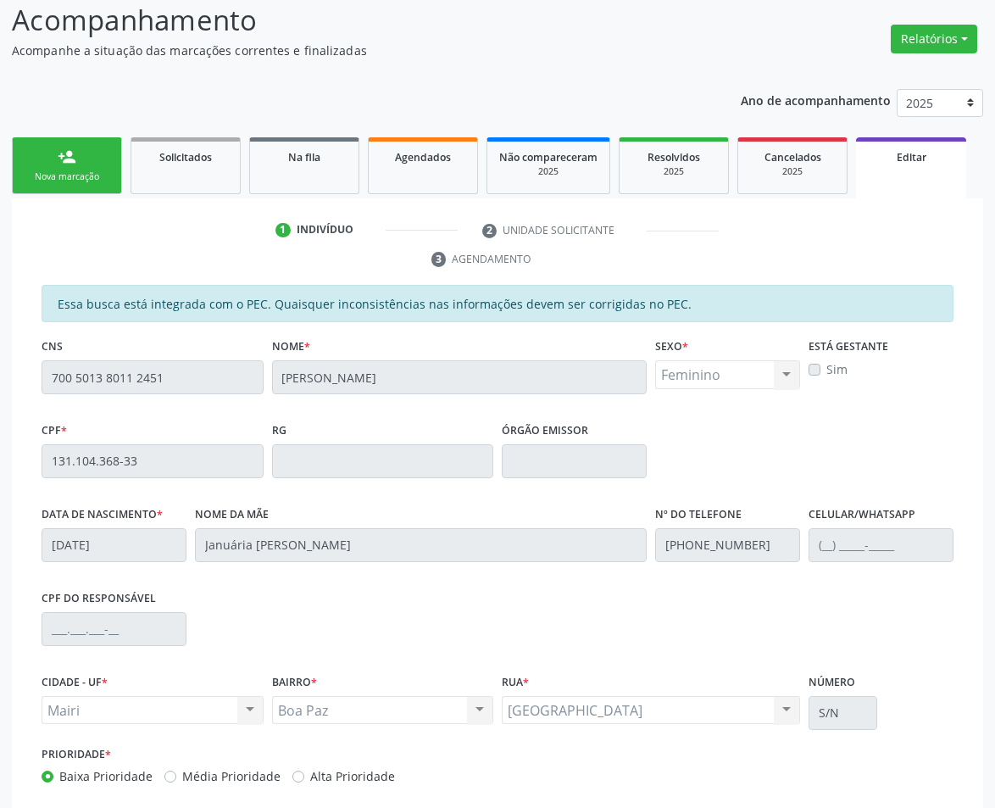
scroll to position [420, 0]
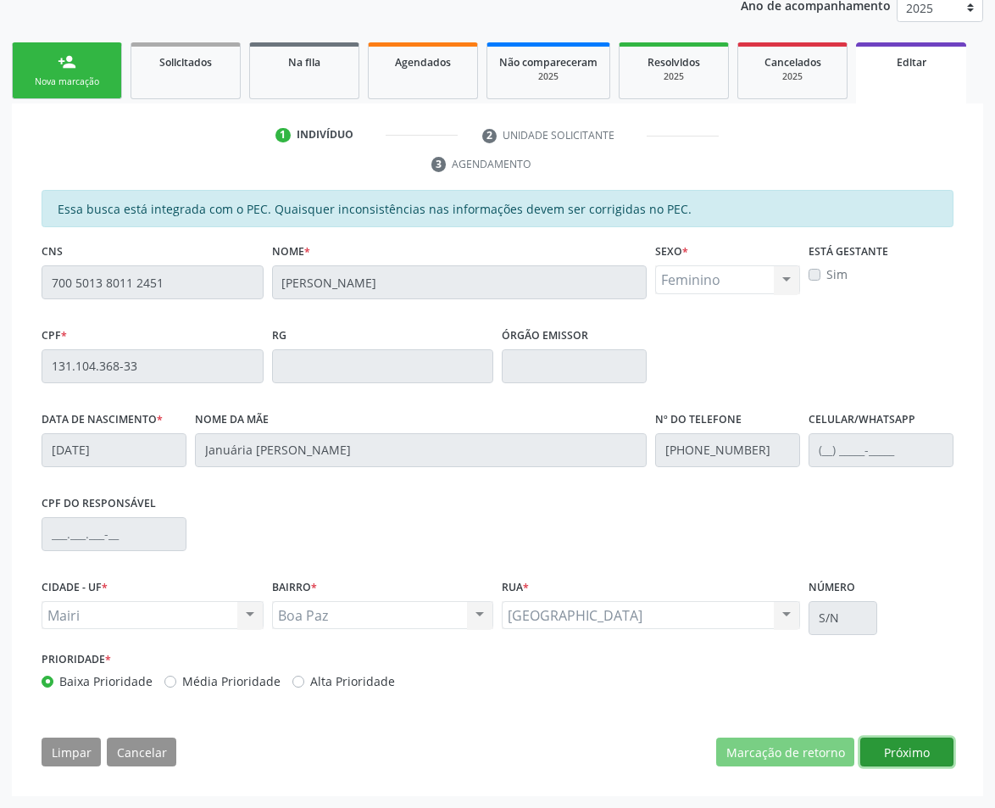
click at [929, 759] on button "Próximo" at bounding box center [906, 751] width 93 height 29
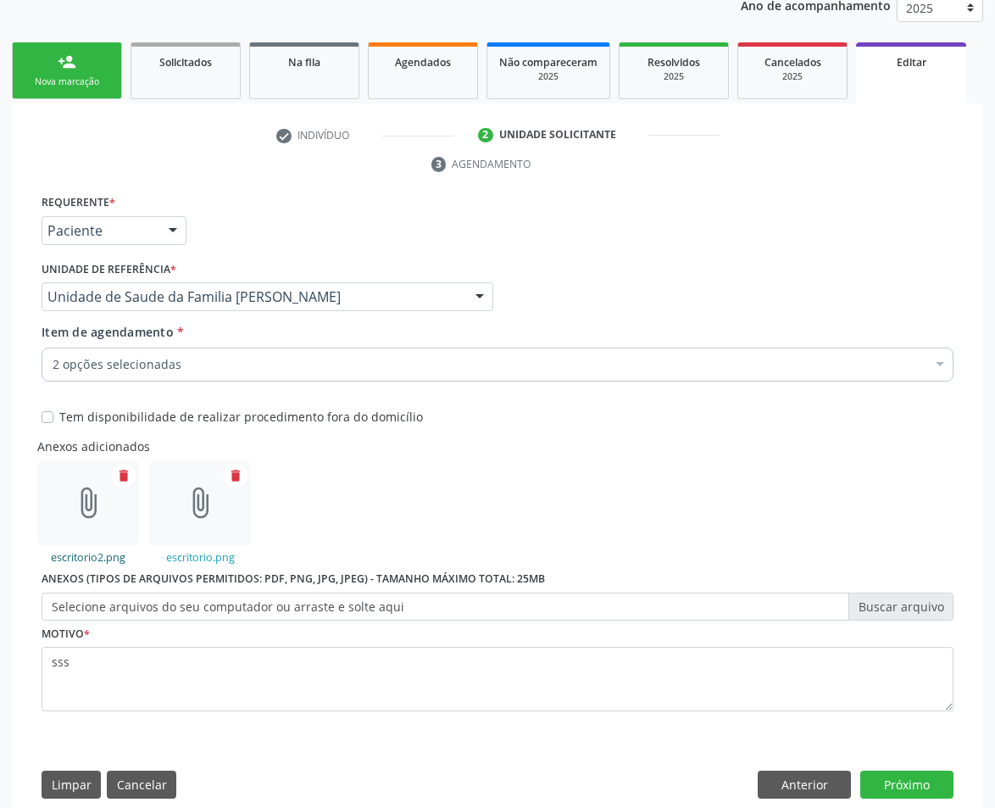
click at [101, 554] on link "escritorio2.png" at bounding box center [88, 557] width 75 height 14
click at [198, 555] on link "escritorio.png" at bounding box center [200, 557] width 69 height 14
click at [330, 614] on label "Selecione arquivos do seu computador ou arraste e solte aqui" at bounding box center [498, 607] width 912 height 29
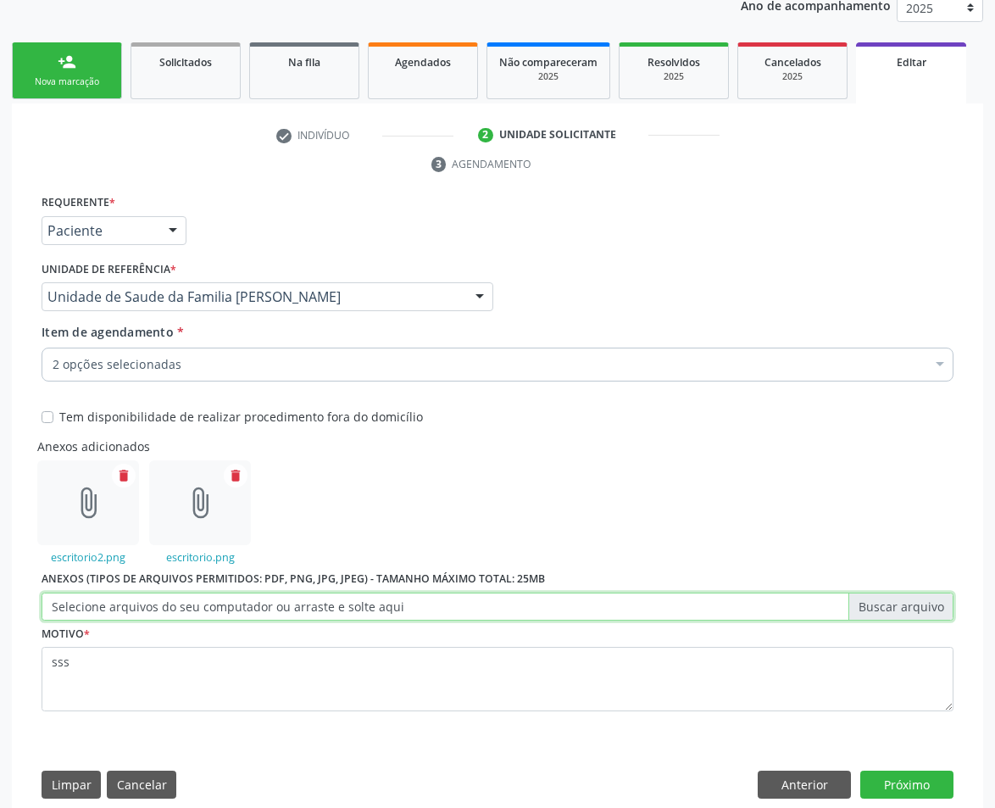
click at [330, 614] on input "Selecione arquivos do seu computador ou arraste e solte aqui" at bounding box center [498, 607] width 912 height 29
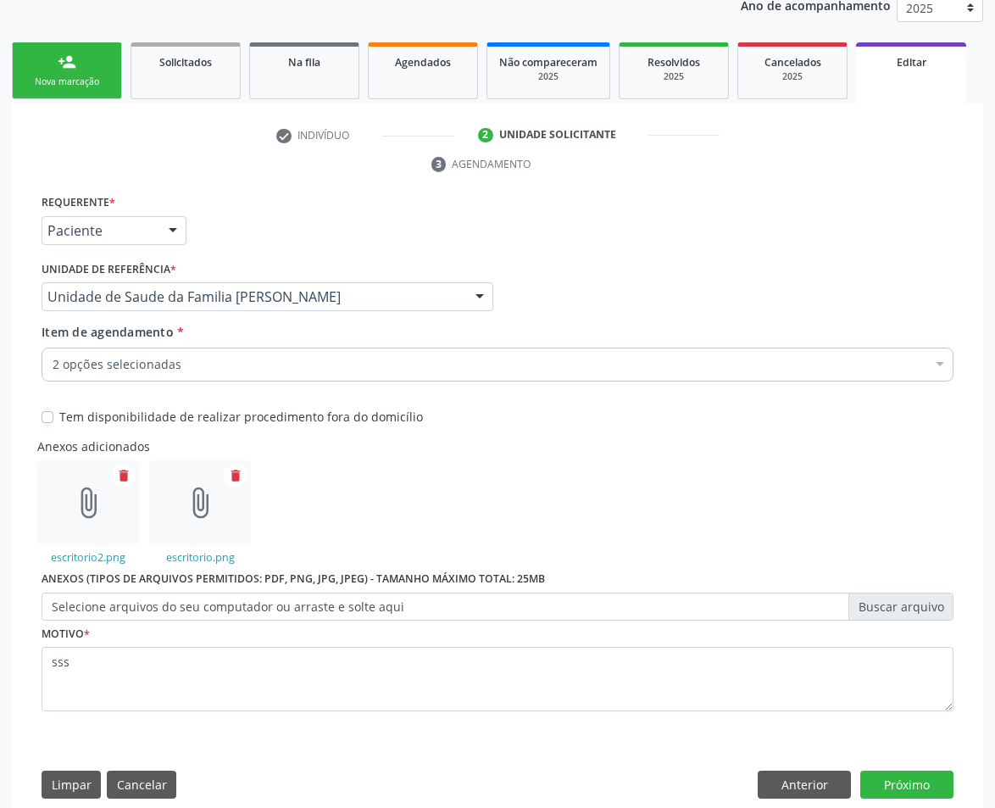
type input "C:\fakepath\output_2(1).png"
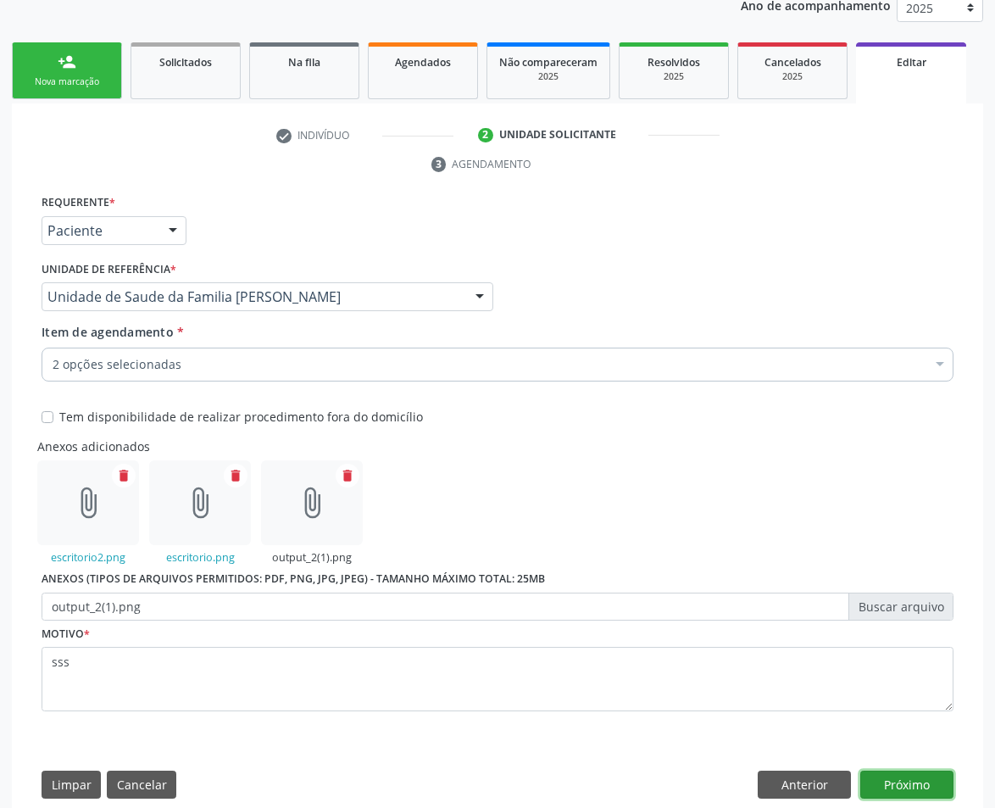
click at [912, 792] on button "Próximo" at bounding box center [906, 785] width 93 height 29
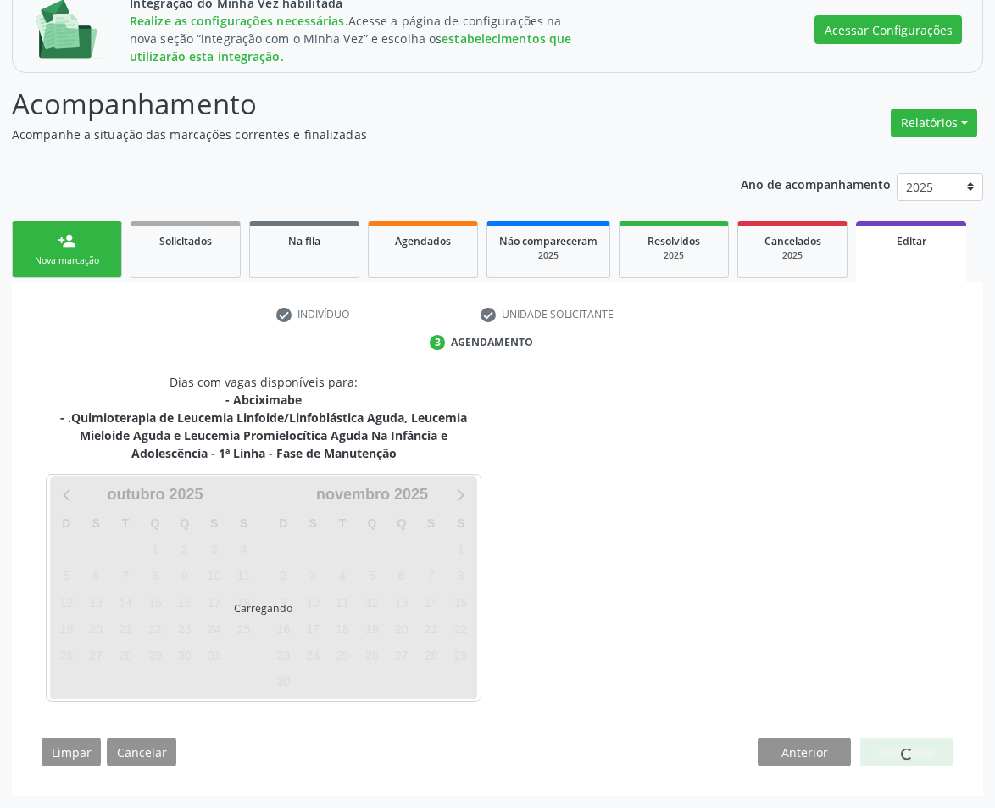
scroll to position [291, 0]
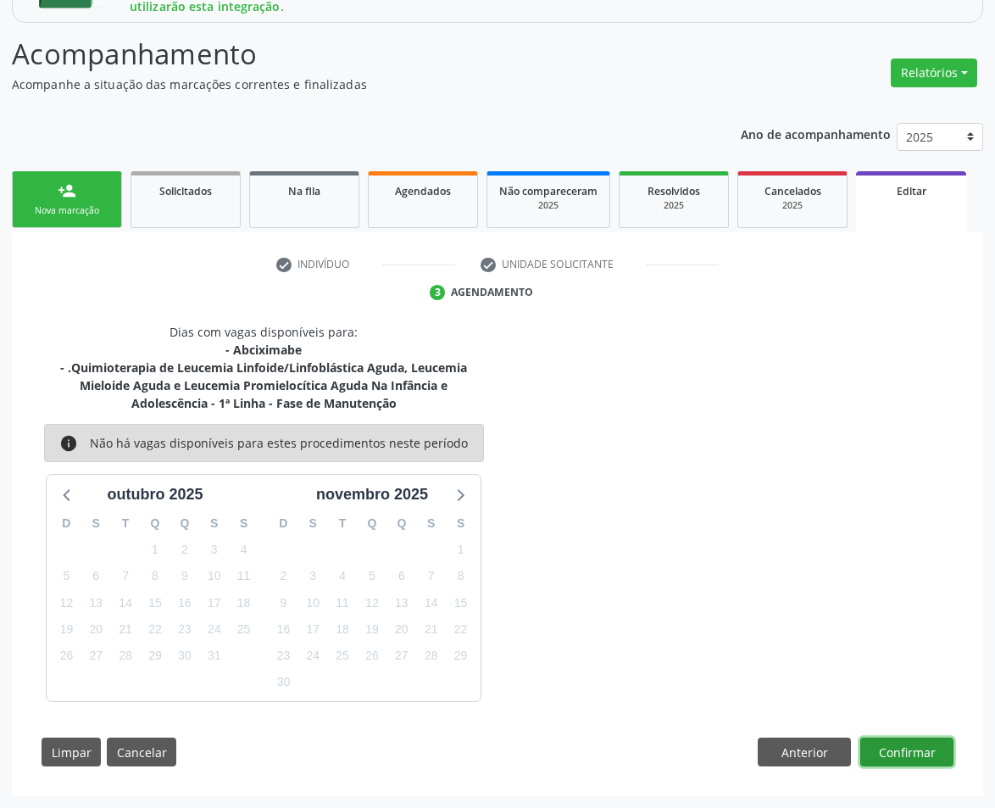
click at [929, 743] on button "Confirmar" at bounding box center [906, 751] width 93 height 29
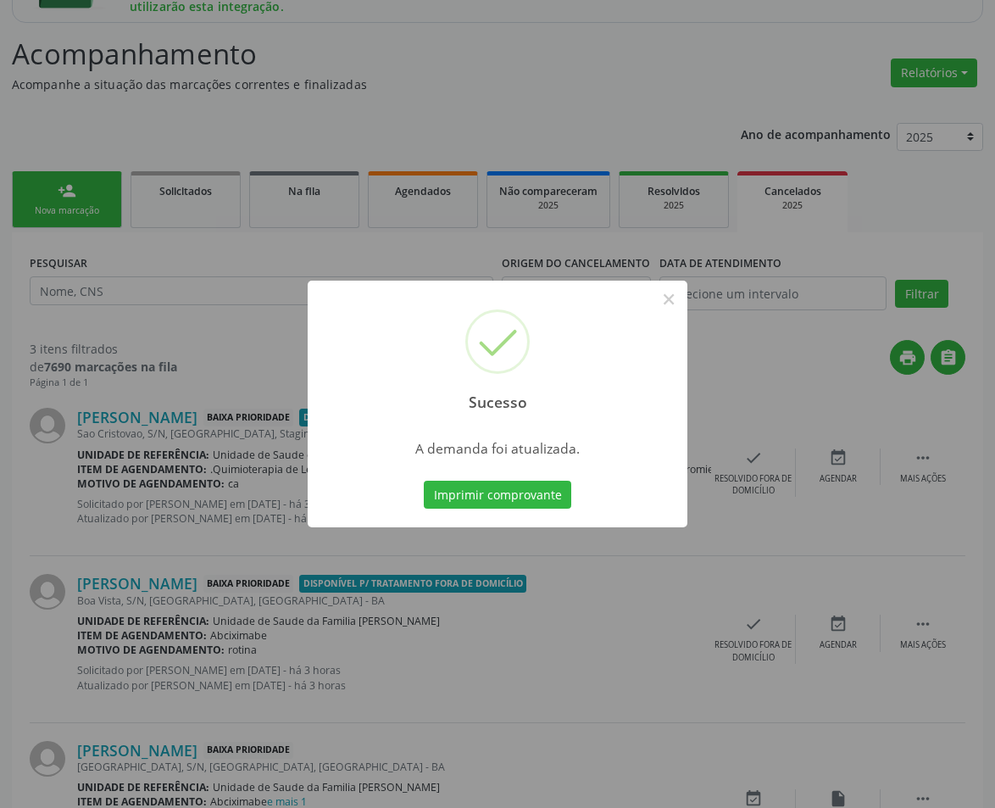
scroll to position [0, 0]
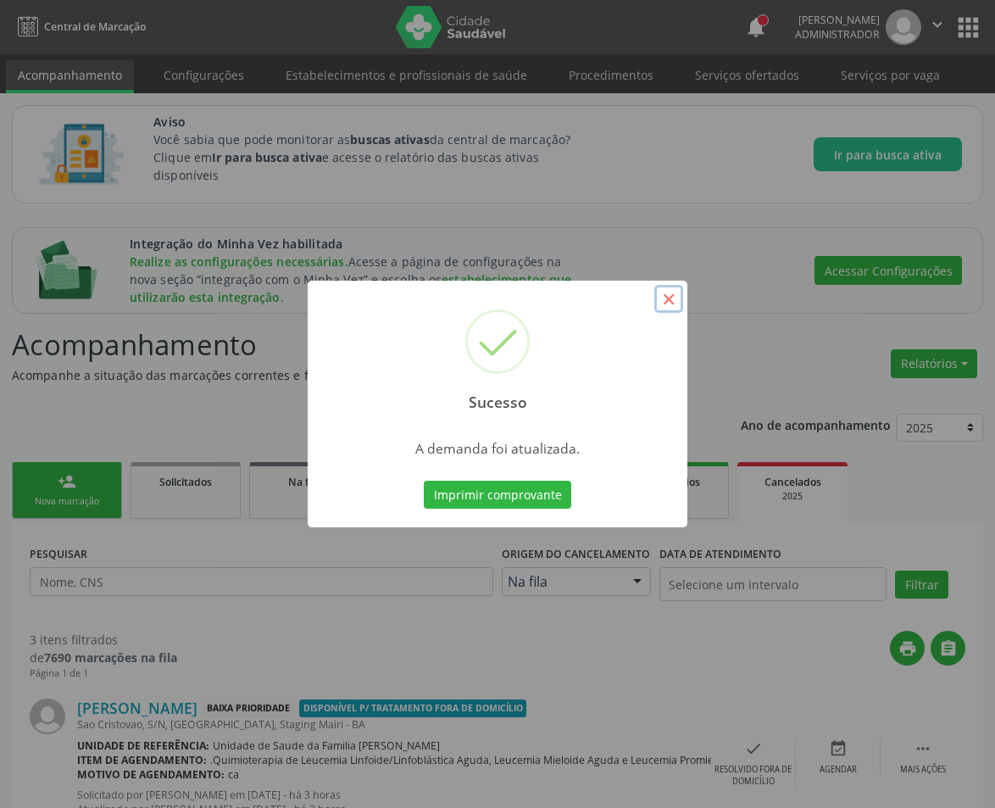
click at [665, 294] on button "×" at bounding box center [668, 299] width 29 height 29
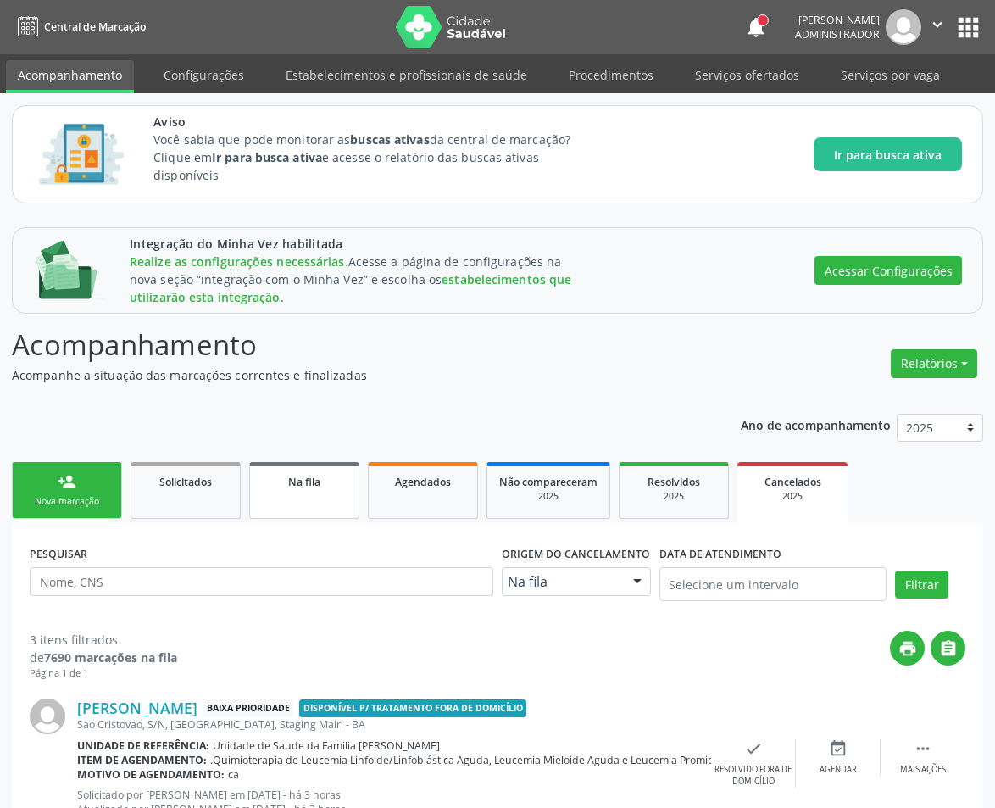
click at [317, 491] on link "Na fila" at bounding box center [304, 490] width 110 height 57
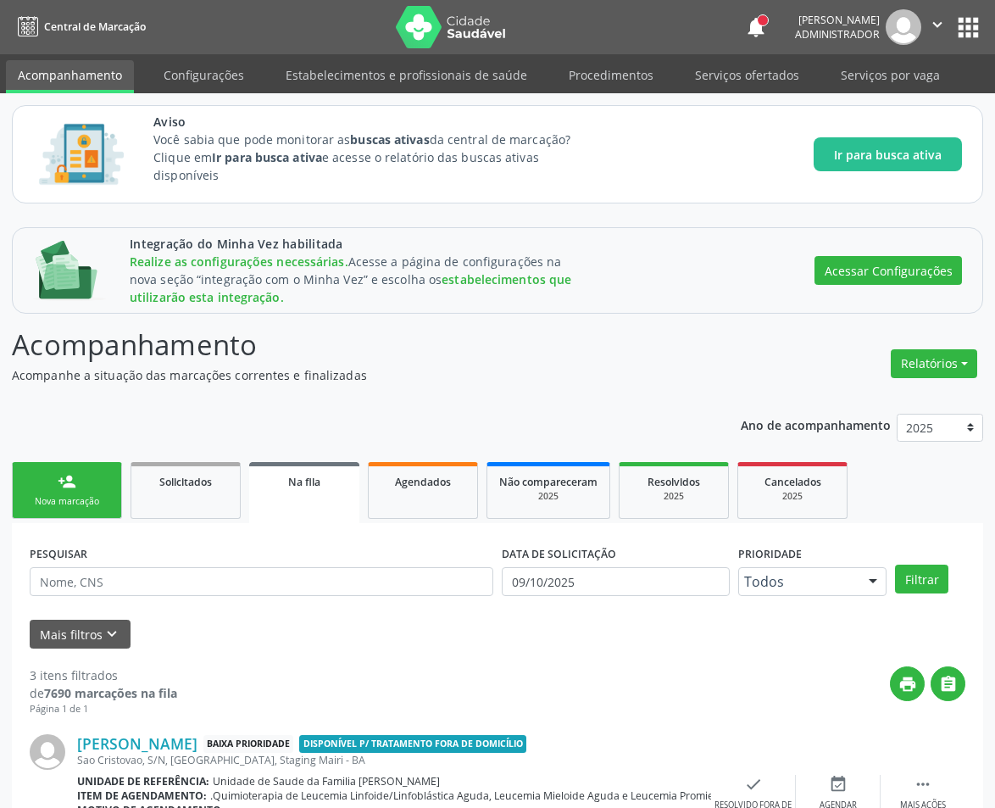
scroll to position [454, 0]
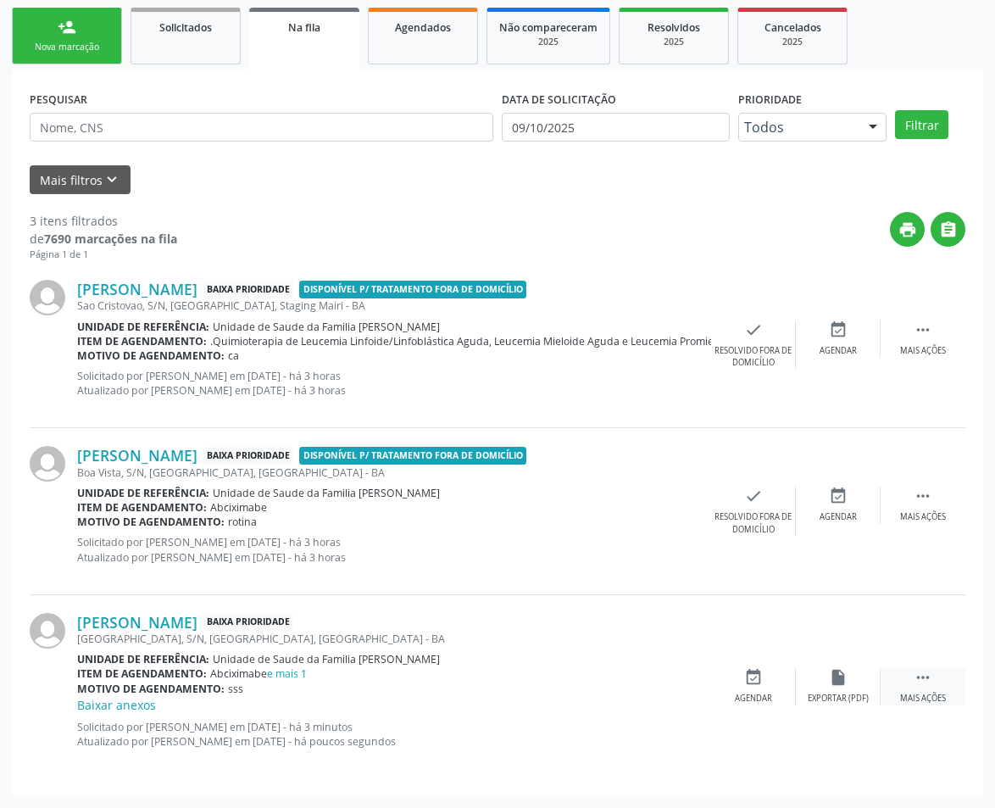
click at [948, 675] on div " Mais ações" at bounding box center [923, 686] width 85 height 36
click at [837, 665] on div "[PERSON_NAME] Baixa Prioridade [GEOGRAPHIC_DATA], [GEOGRAPHIC_DATA], [GEOGRAPHI…" at bounding box center [498, 686] width 936 height 183
click at [843, 698] on div "Editar" at bounding box center [838, 699] width 27 height 12
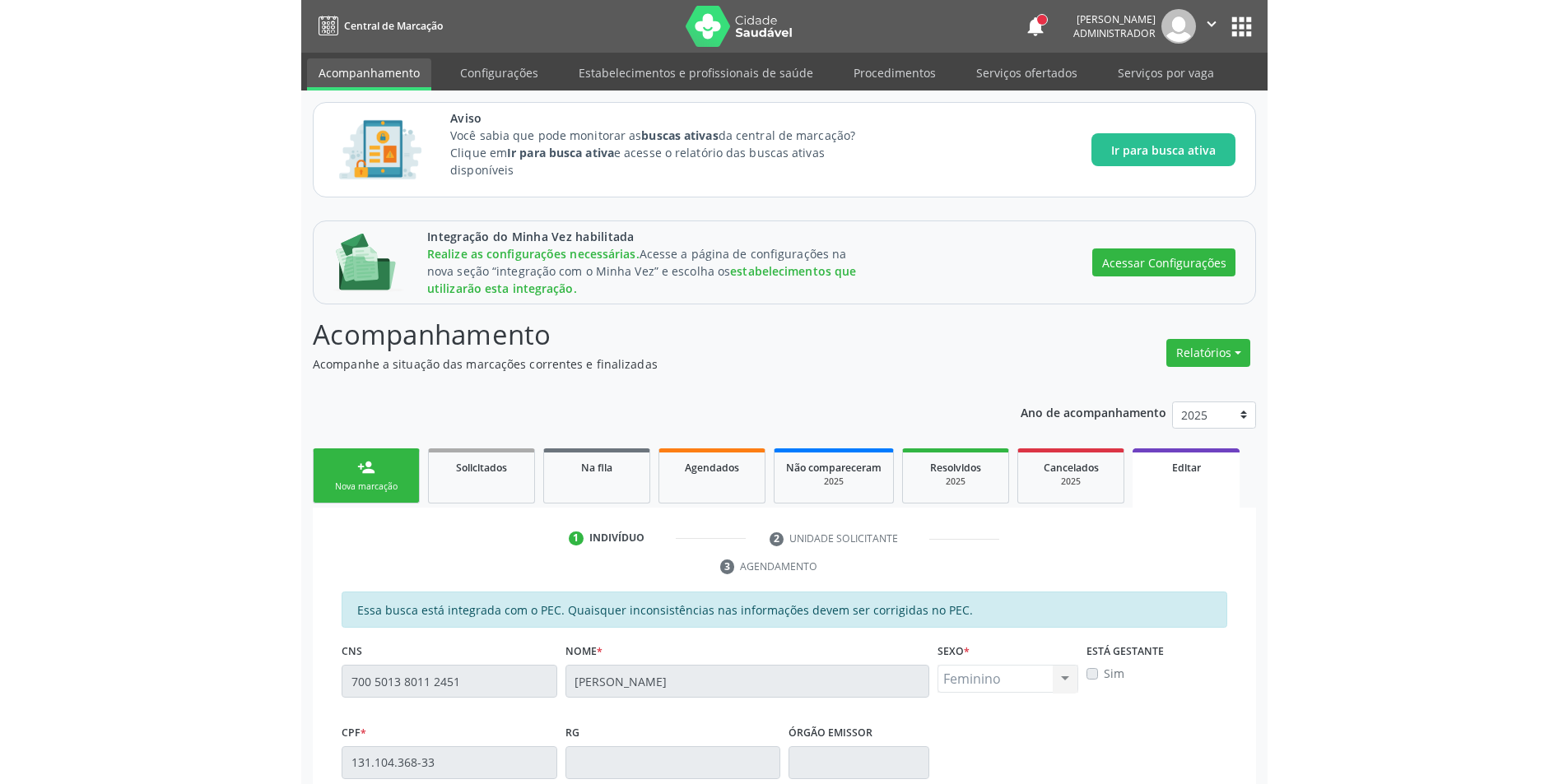
scroll to position [408, 0]
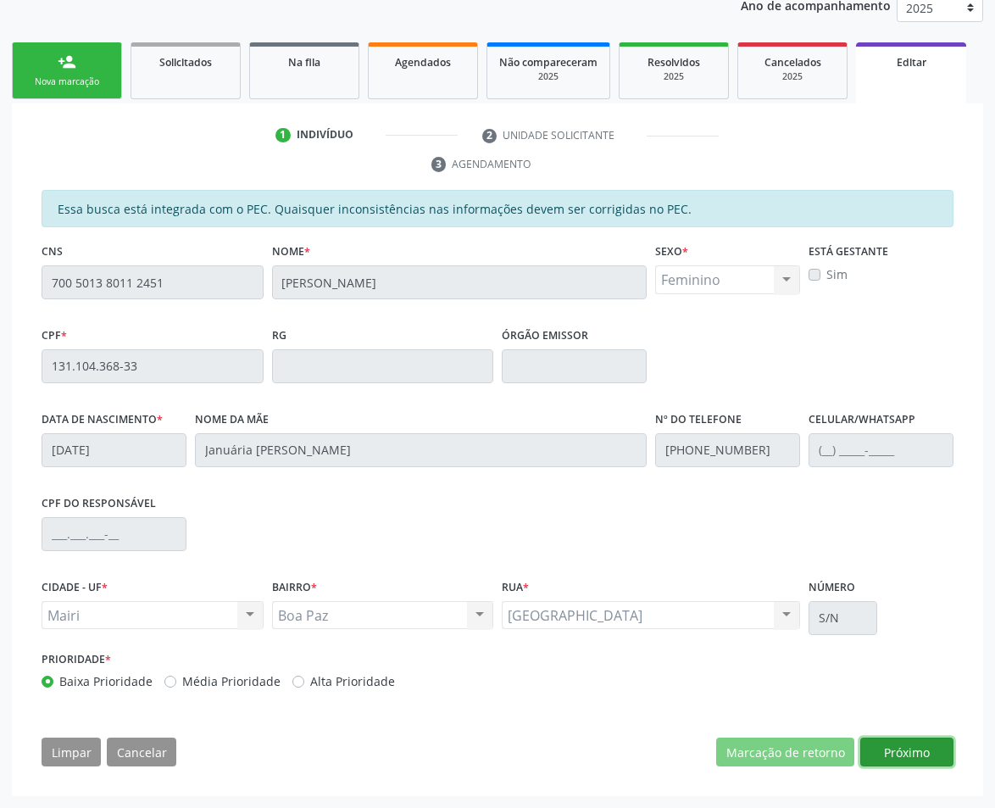
click at [904, 748] on button "Próximo" at bounding box center [906, 751] width 93 height 29
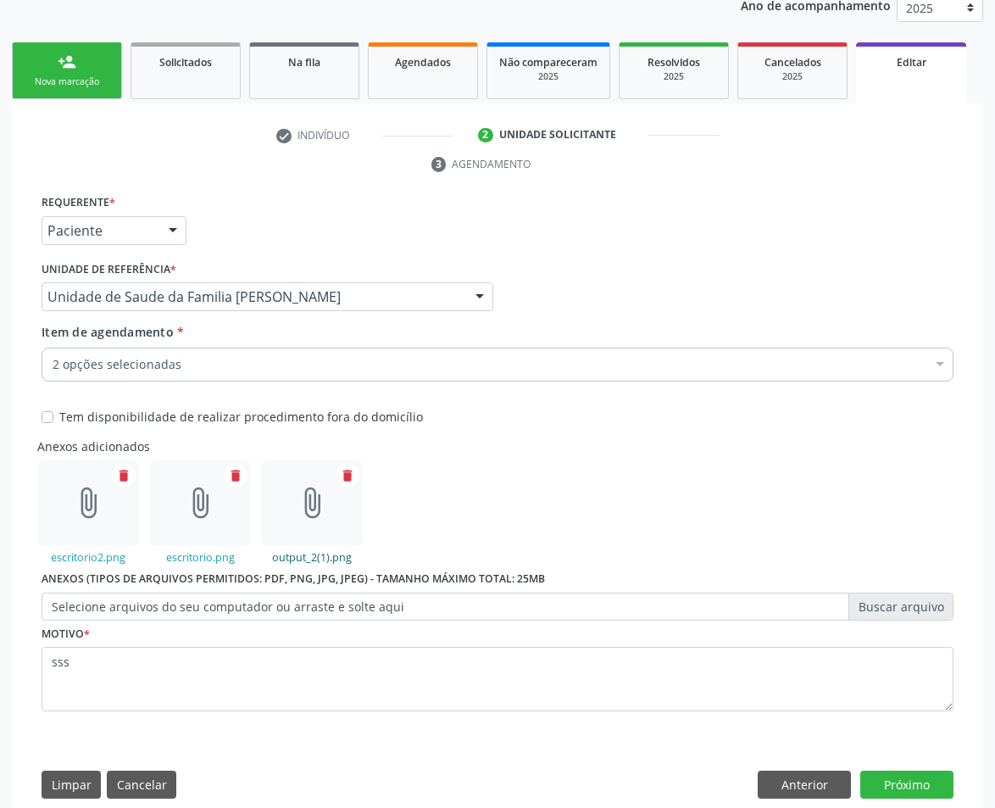
click at [328, 563] on link "output_2(1).png" at bounding box center [312, 557] width 80 height 14
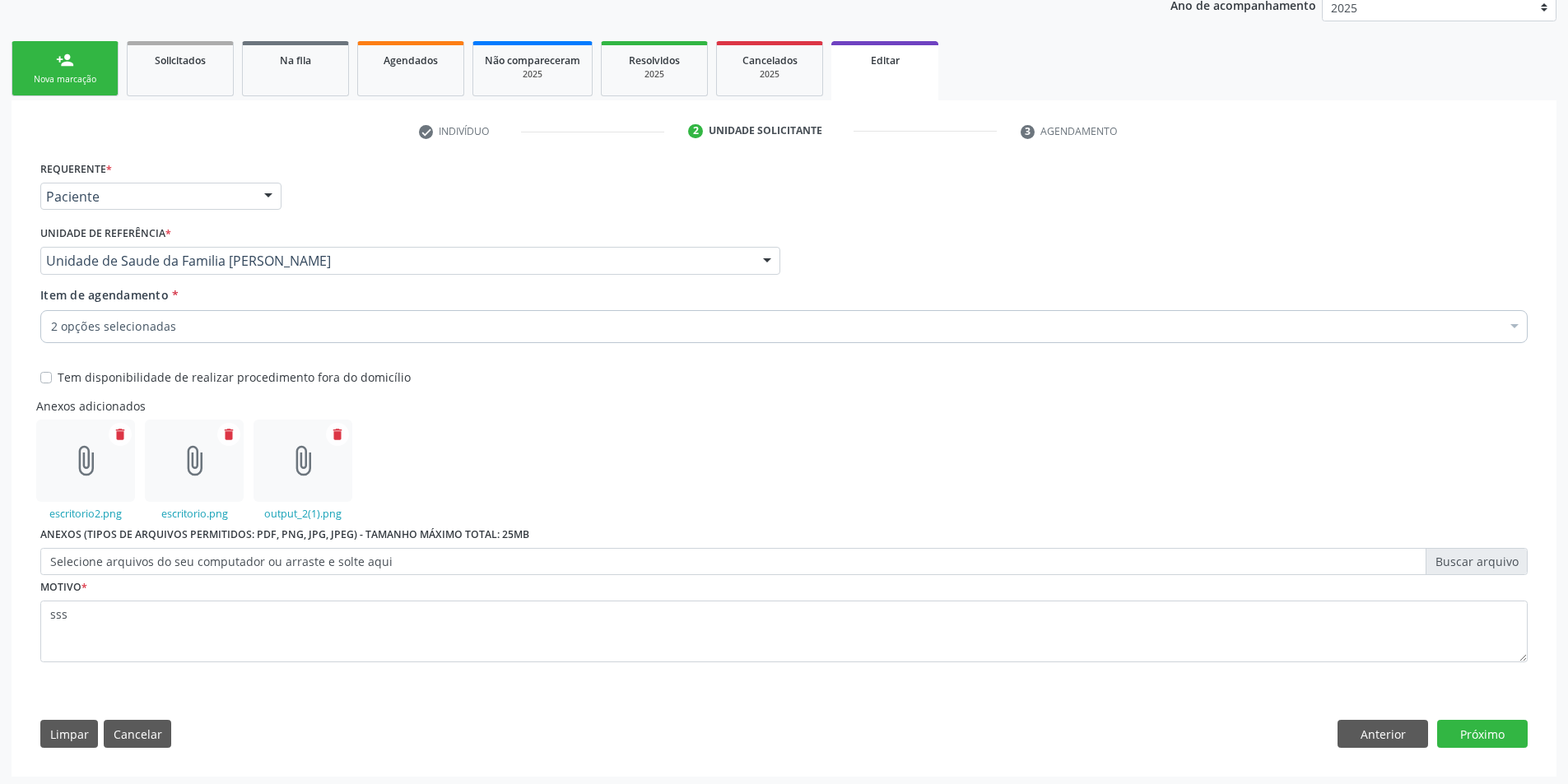
scroll to position [16, 0]
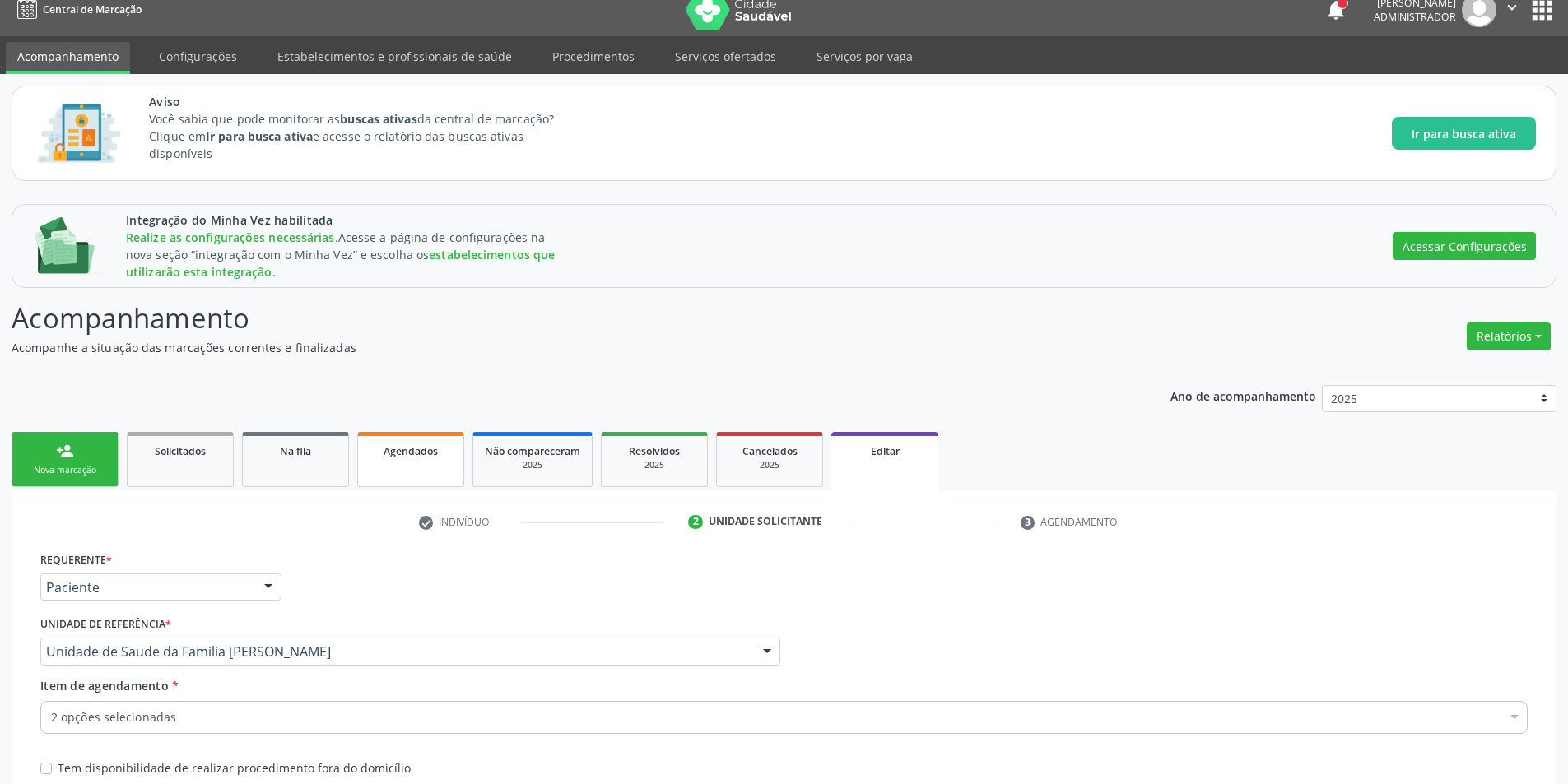
click at [417, 462] on link "Agendados" at bounding box center [411, 459] width 107 height 55
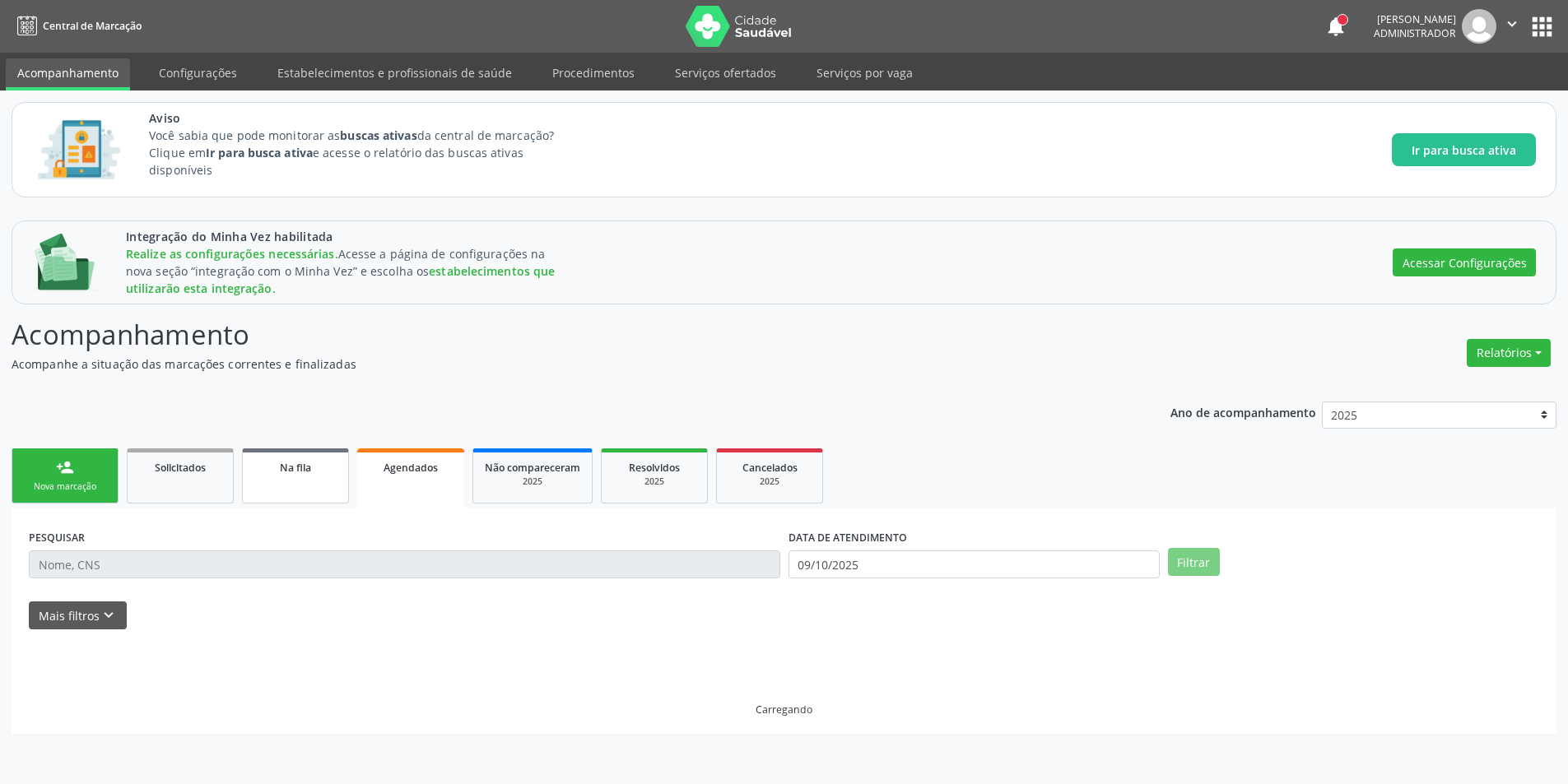
scroll to position [0, 0]
click at [294, 465] on span "Na fila" at bounding box center [295, 468] width 31 height 14
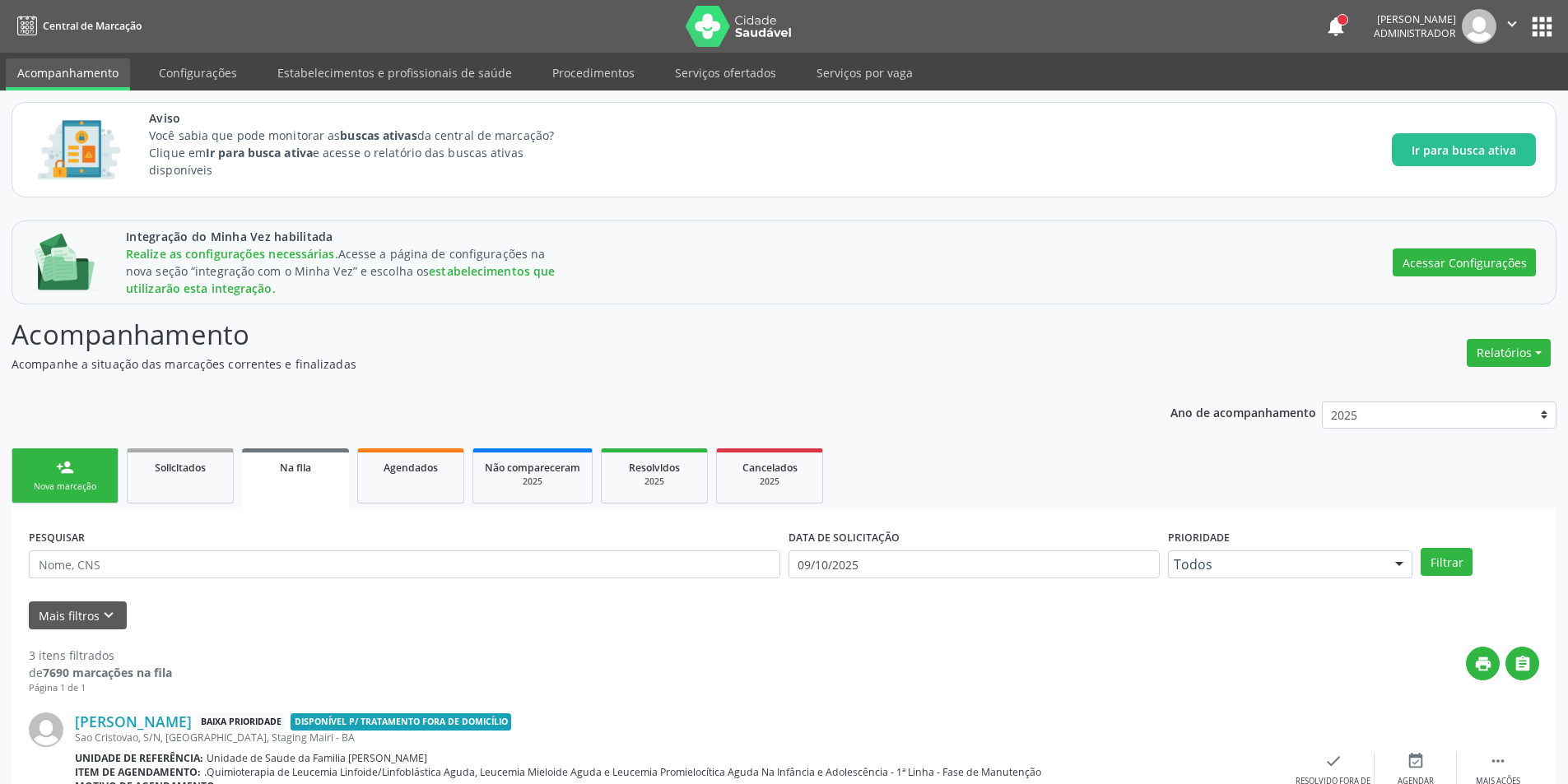
scroll to position [441, 0]
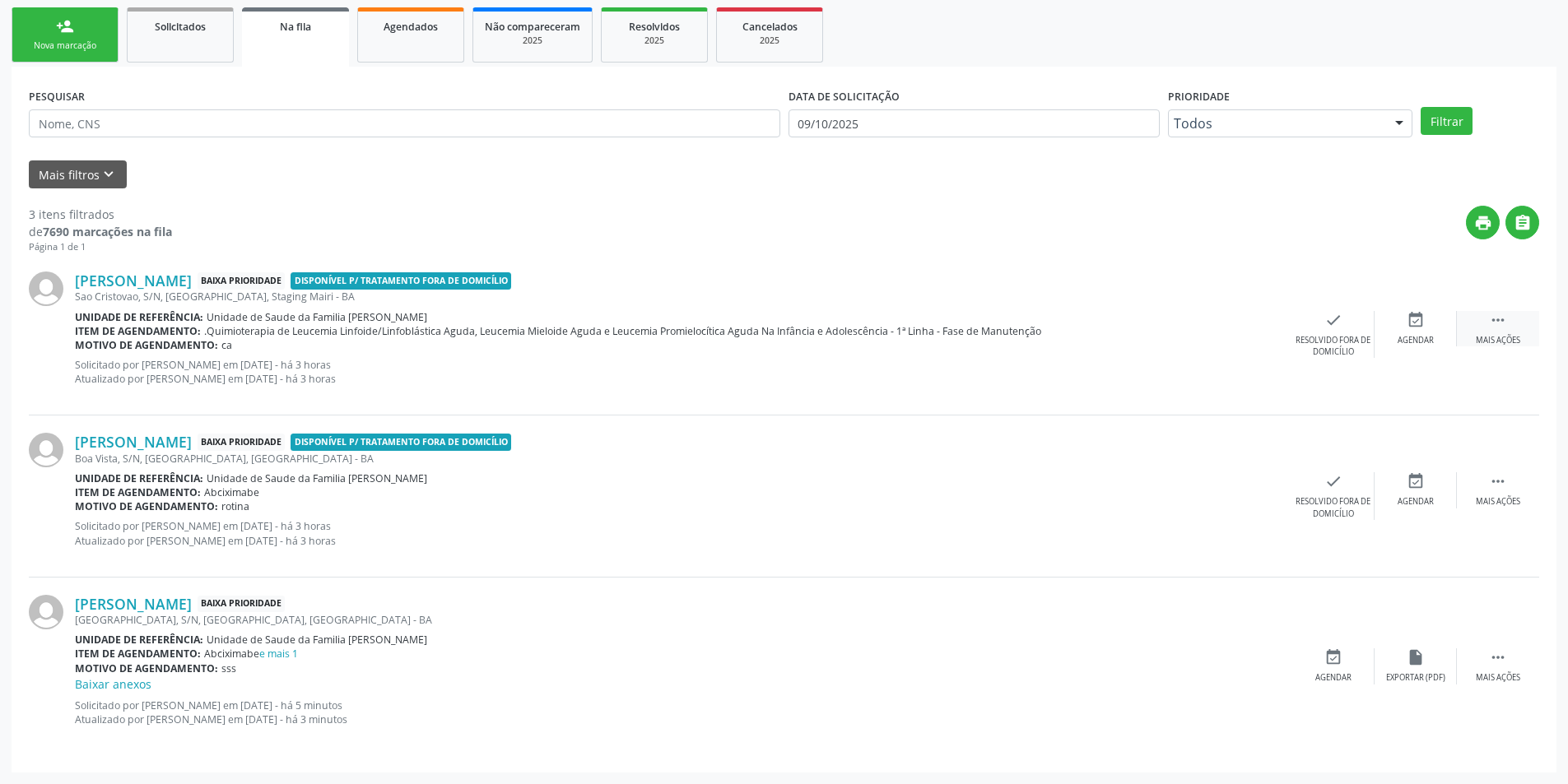
click at [1503, 341] on div "Mais ações" at bounding box center [1498, 341] width 45 height 12
click at [1414, 328] on icon "edit" at bounding box center [1416, 319] width 18 height 18
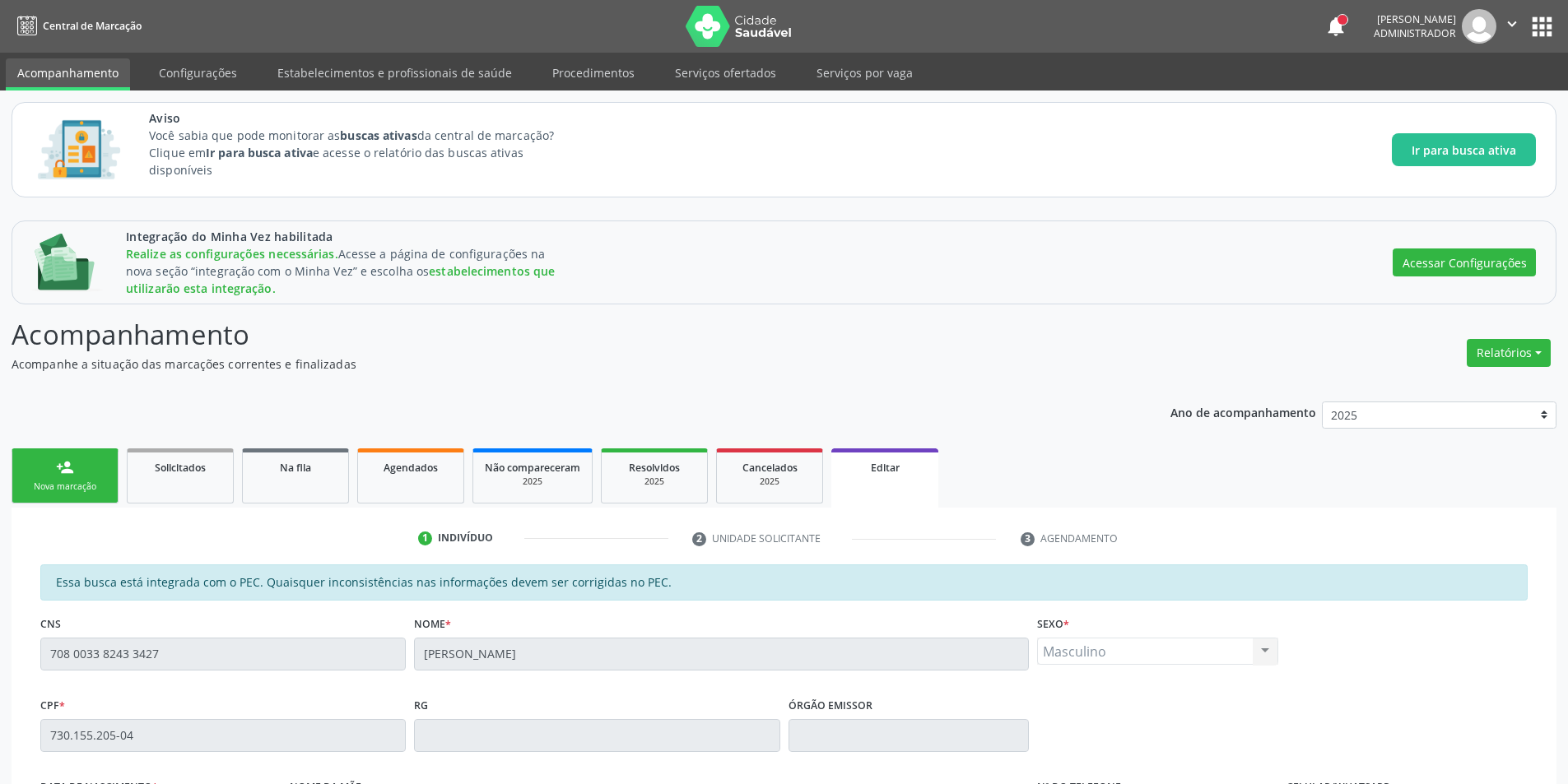
scroll to position [380, 0]
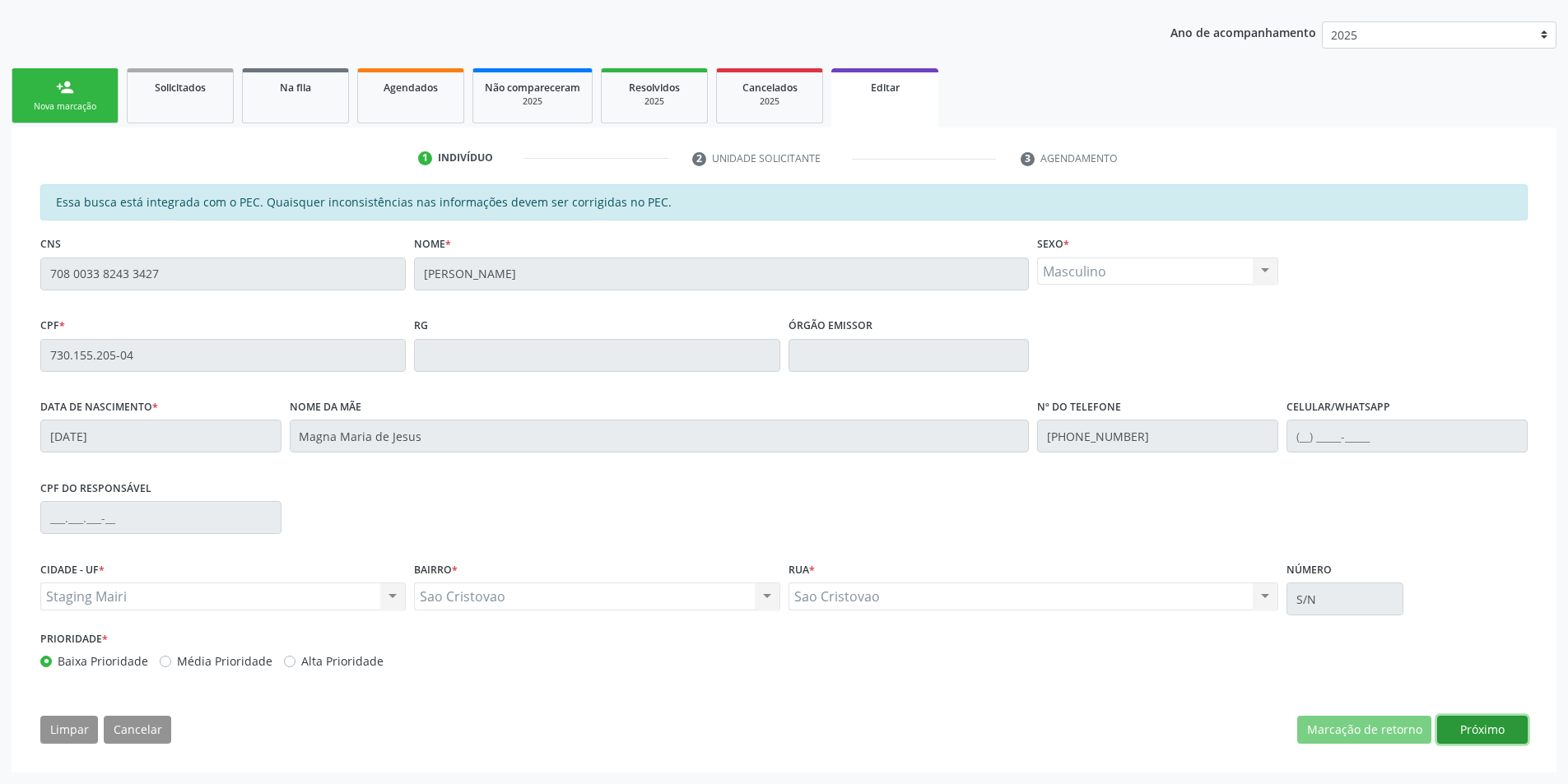
click at [1484, 737] on button "Próximo" at bounding box center [1482, 729] width 90 height 28
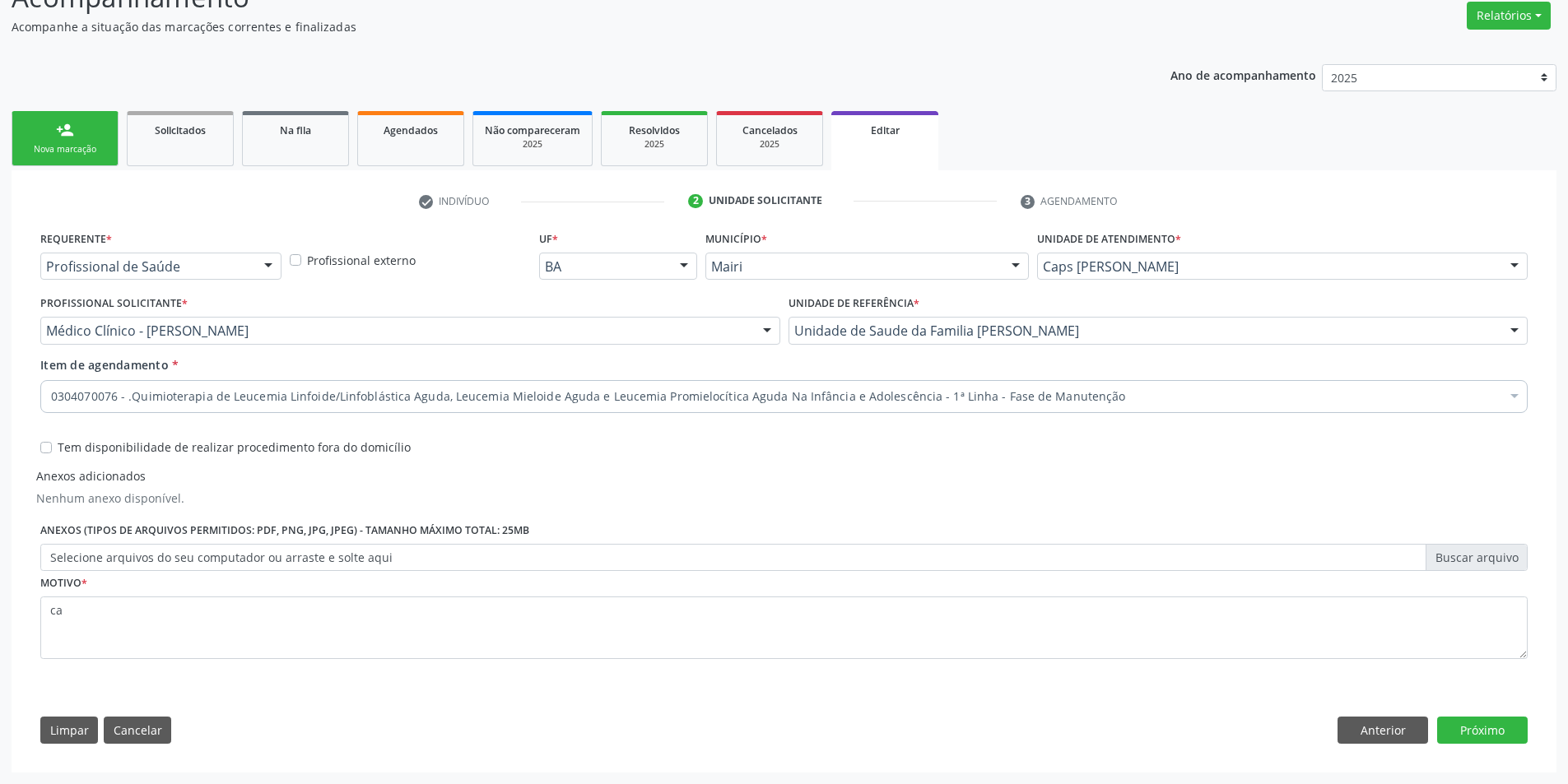
scroll to position [338, 0]
click at [126, 728] on button "Cancelar" at bounding box center [138, 730] width 68 height 28
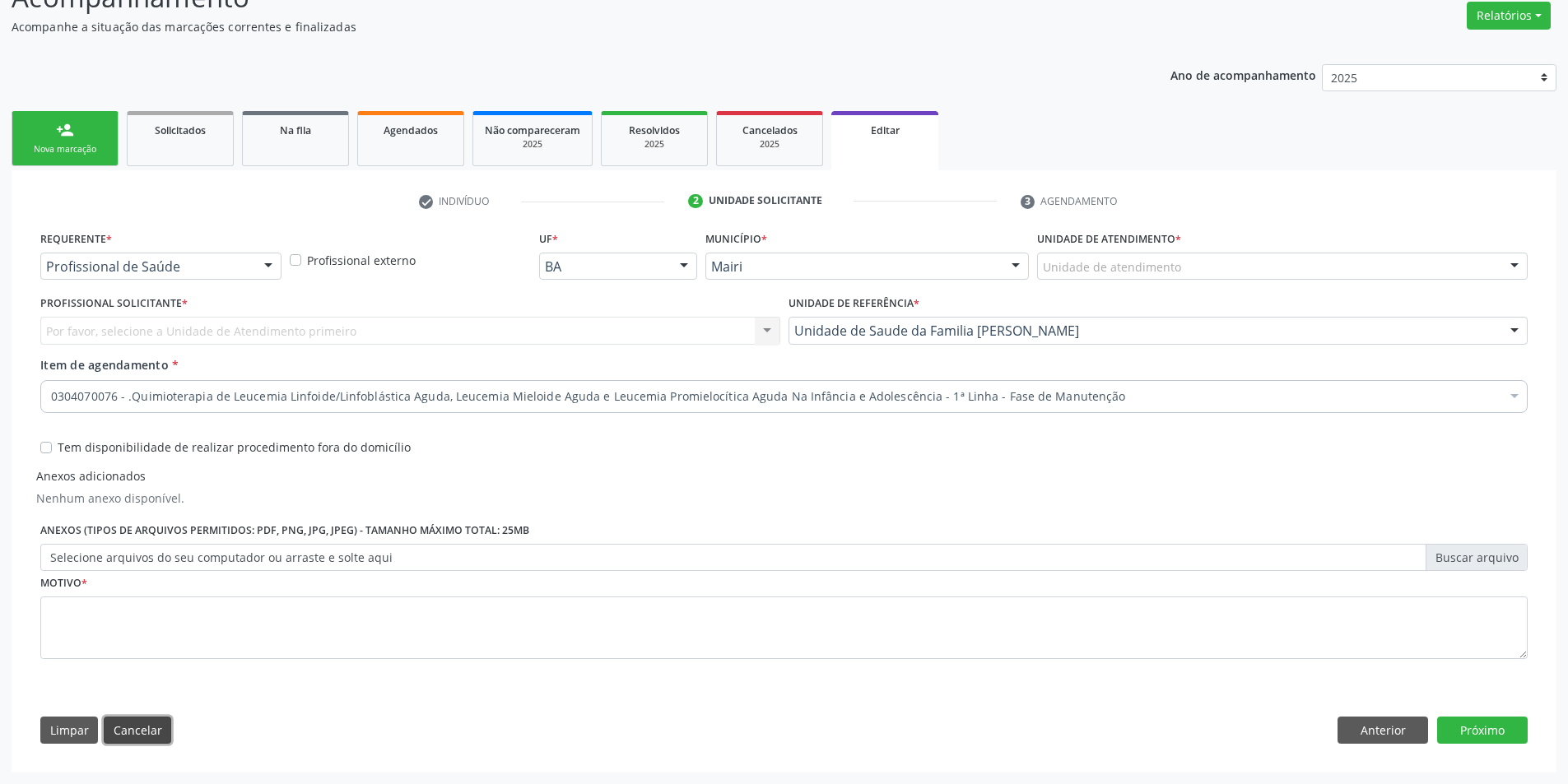
click at [126, 728] on button "Cancelar" at bounding box center [138, 730] width 68 height 28
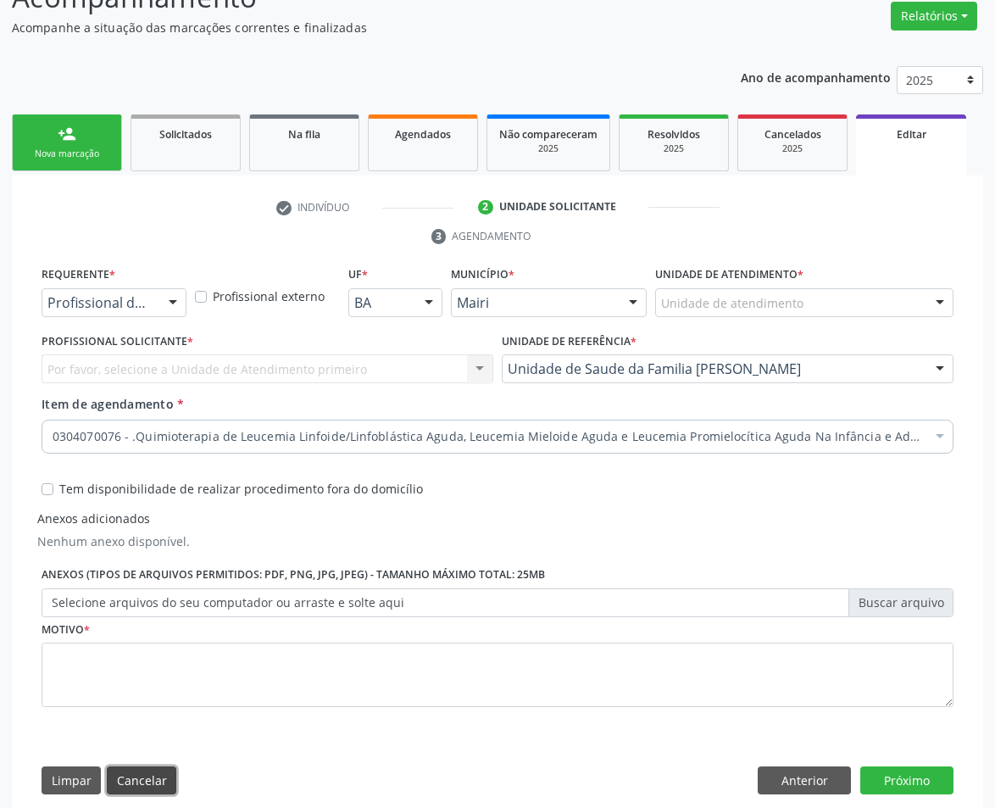
click at [136, 779] on button "Cancelar" at bounding box center [142, 780] width 70 height 29
click at [126, 776] on button "Cancelar" at bounding box center [142, 780] width 70 height 29
